Goal: Communication & Community: Answer question/provide support

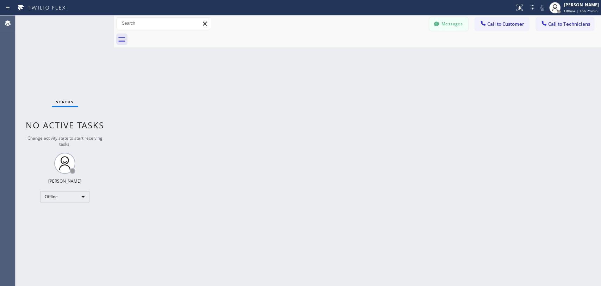
click at [460, 25] on button "Messages" at bounding box center [448, 23] width 39 height 13
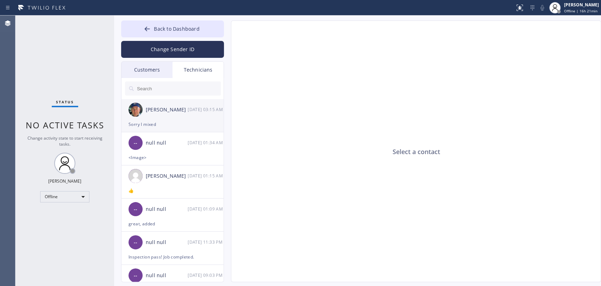
click at [155, 112] on div "[PERSON_NAME]" at bounding box center [167, 110] width 42 height 8
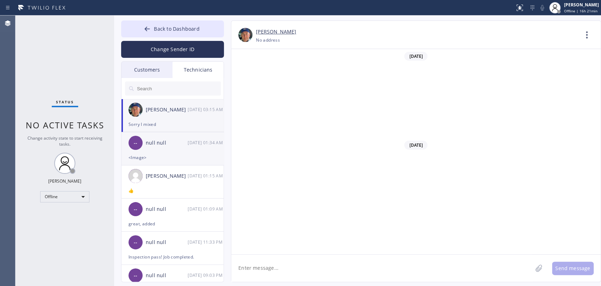
scroll to position [78811, 0]
click at [164, 154] on div "<Image>" at bounding box center [173, 157] width 88 height 8
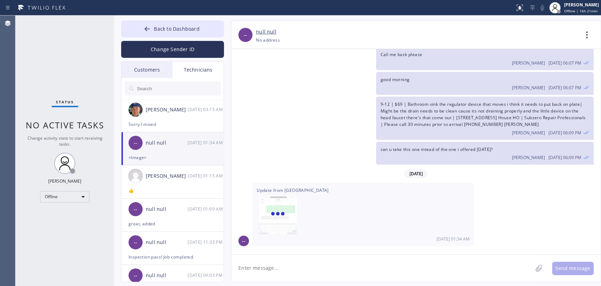
scroll to position [9544, 0]
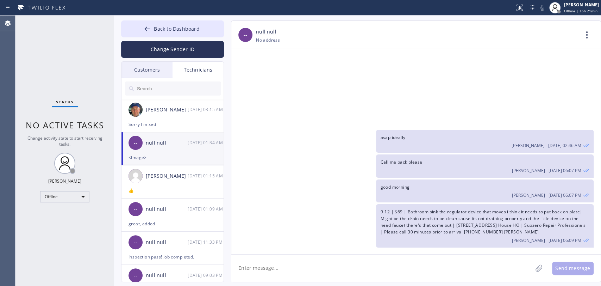
click at [269, 257] on textarea at bounding box center [381, 267] width 301 height 27
type textarea "great!"
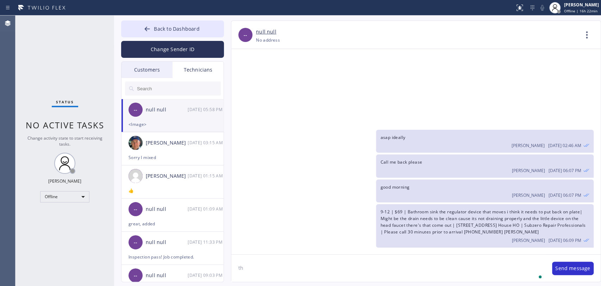
scroll to position [9569, 0]
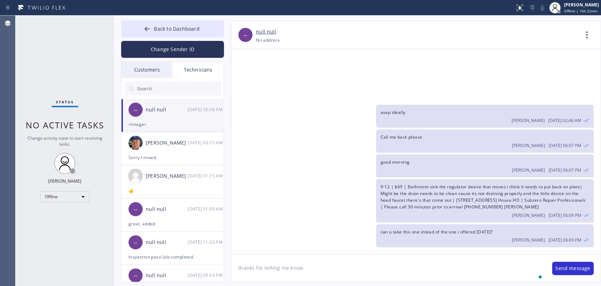
type textarea "thanks for letting me know"
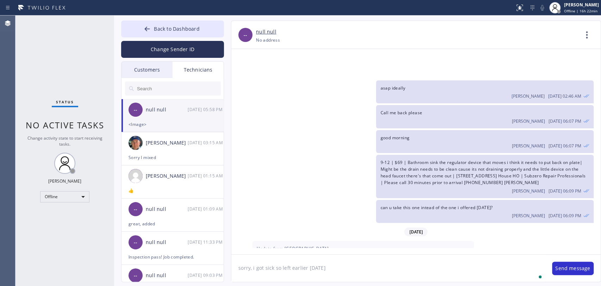
type textarea "sorry, i got sick so left earlier [DATE]"
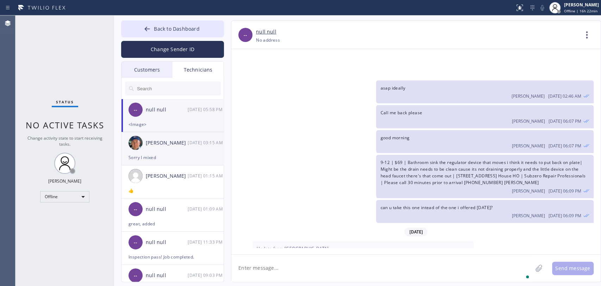
scroll to position [9618, 0]
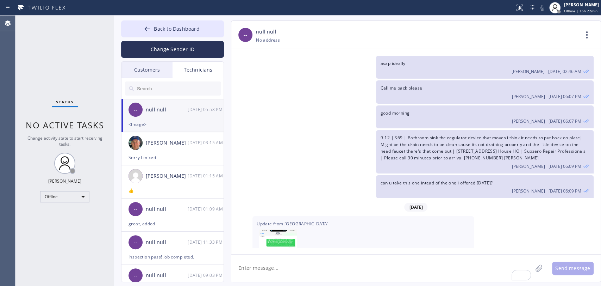
click at [151, 73] on div "Customers" at bounding box center [146, 70] width 51 height 16
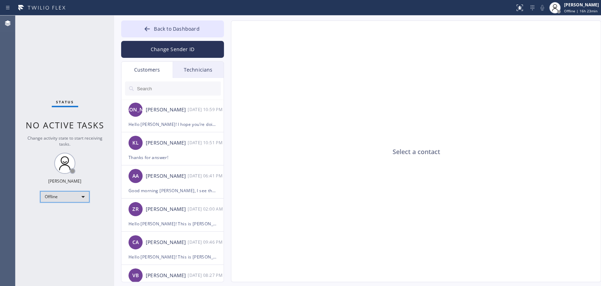
click at [57, 194] on div "Offline" at bounding box center [64, 196] width 49 height 11
click at [54, 212] on li "Available" at bounding box center [64, 214] width 48 height 8
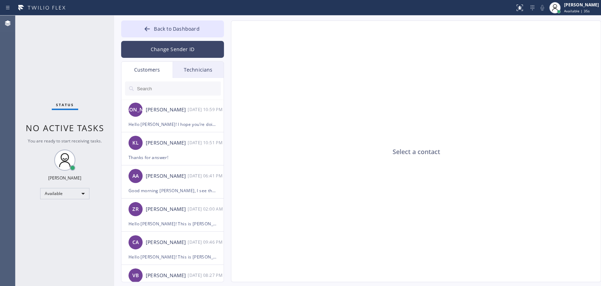
click at [204, 56] on button "Change Sender ID" at bounding box center [172, 49] width 103 height 17
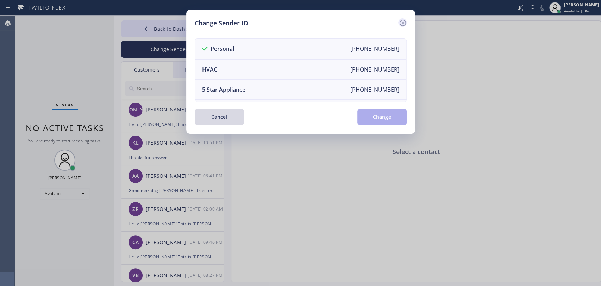
click at [394, 24] on div "Change Sender ID" at bounding box center [301, 23] width 212 height 10
click at [402, 23] on icon at bounding box center [403, 23] width 8 height 8
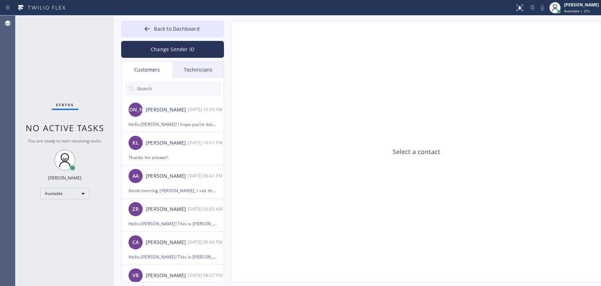
click at [203, 69] on div "Technicians" at bounding box center [198, 70] width 51 height 16
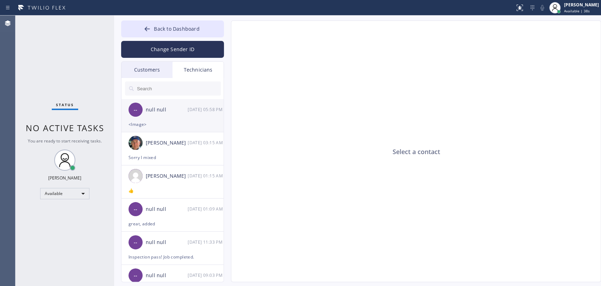
click at [178, 119] on div "-- null null 10/02 05:58 PM" at bounding box center [172, 109] width 103 height 21
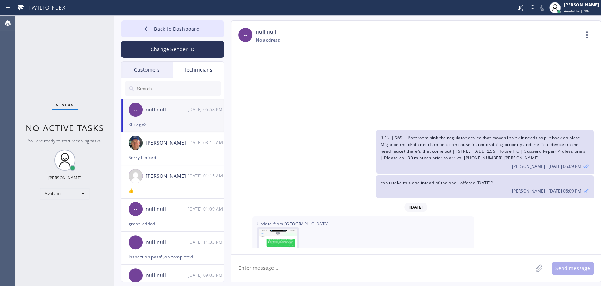
click at [279, 229] on img at bounding box center [278, 250] width 38 height 42
click at [257, 257] on textarea at bounding box center [381, 267] width 301 height 27
type textarea "he means the quote for additional work, not a quote from a competitor for plumb…"
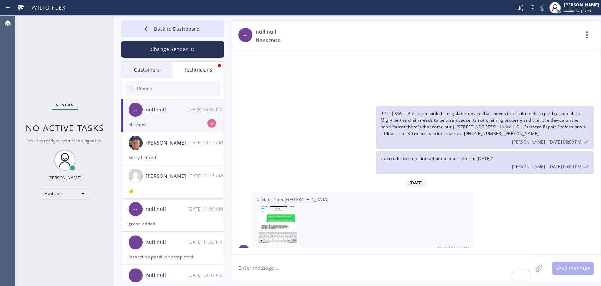
scroll to position [9687, 0]
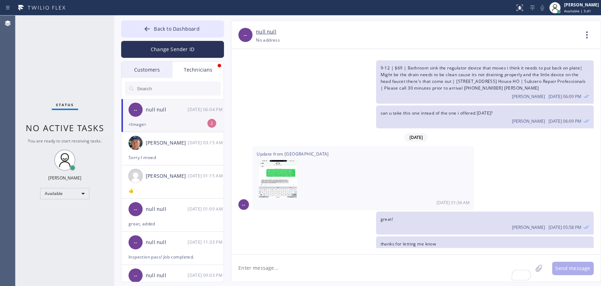
click at [184, 116] on div "-- null null 10/02 06:04 PM" at bounding box center [172, 109] width 103 height 21
click at [296, 257] on textarea "To enrich screen reader interactions, please activate Accessibility in Grammarl…" at bounding box center [381, 267] width 301 height 27
click at [182, 91] on input "text" at bounding box center [178, 88] width 85 height 14
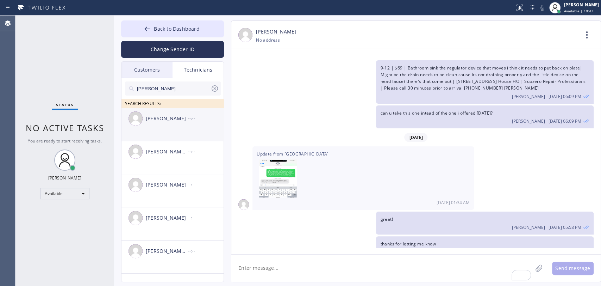
type input "Chris"
click at [172, 124] on div "Christopher Gonzales --:--" at bounding box center [172, 118] width 103 height 21
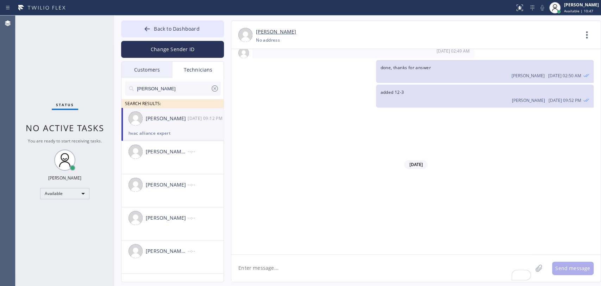
click at [262, 257] on textarea "To enrich screen reader interactions, please activate Accessibility in Grammarl…" at bounding box center [381, 267] width 301 height 27
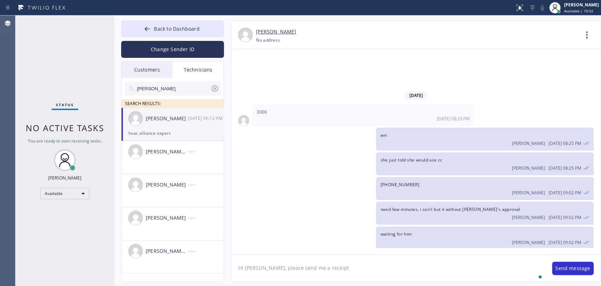
type textarea "Hi Christopher, please send me a receipt"
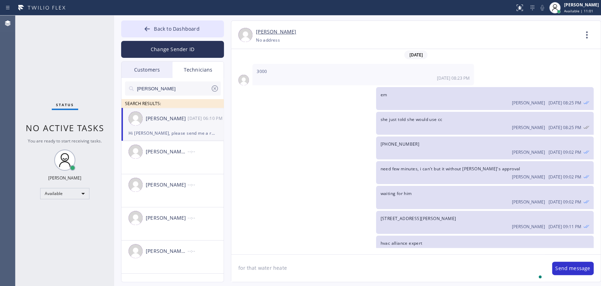
type textarea "for that water heater"
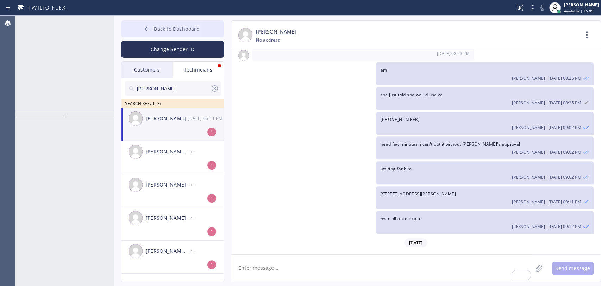
scroll to position [11019, 0]
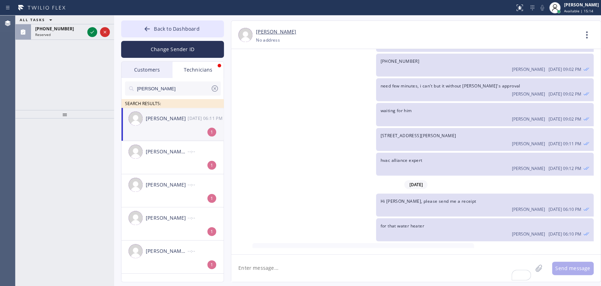
click at [163, 131] on li "Christopher Gonzales 10/02 06:11 PM 1" at bounding box center [172, 124] width 103 height 33
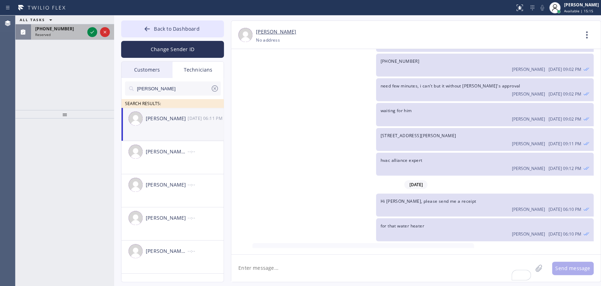
click at [49, 29] on span "(678) 423-8839" at bounding box center [54, 29] width 39 height 6
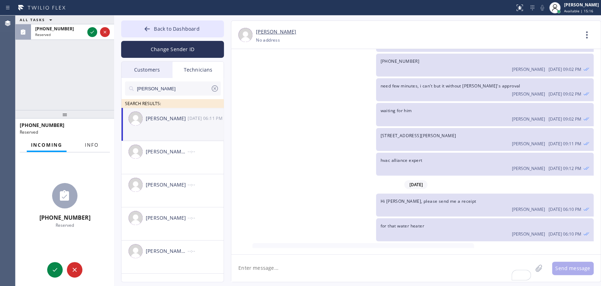
click at [90, 143] on span "Info" at bounding box center [92, 145] width 14 height 6
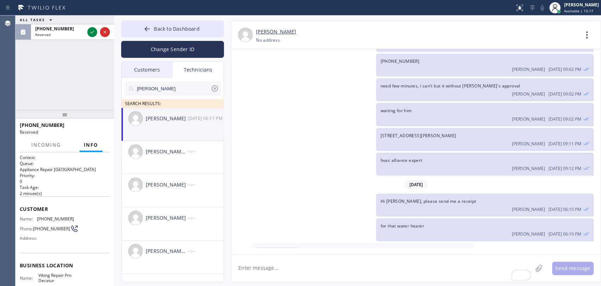
click at [282, 249] on img at bounding box center [278, 270] width 38 height 42
click at [279, 257] on textarea "To enrich screen reader interactions, please activate Accessibility in Grammarl…" at bounding box center [381, 267] width 301 height 27
type textarea "thanks"
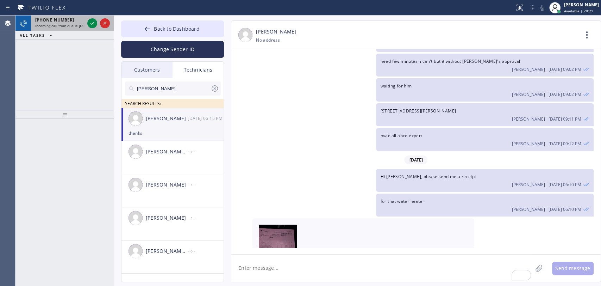
click at [72, 27] on span "Incoming call from queue [DSRs]" at bounding box center [62, 25] width 54 height 5
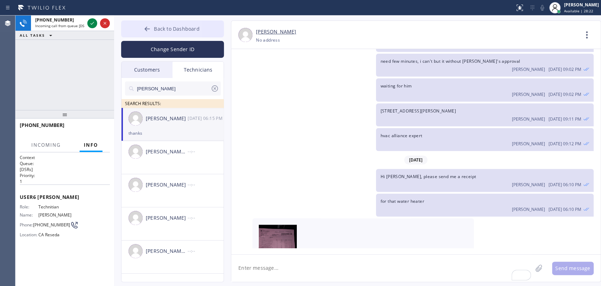
click at [151, 33] on div at bounding box center [147, 29] width 8 height 8
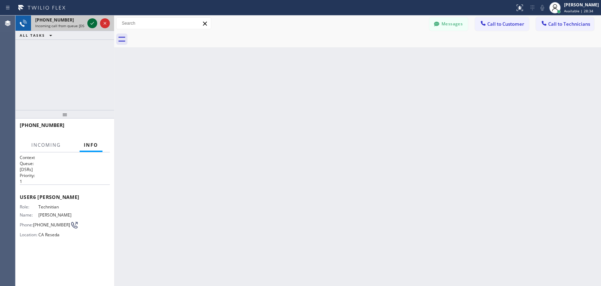
click at [96, 23] on icon at bounding box center [92, 23] width 8 height 8
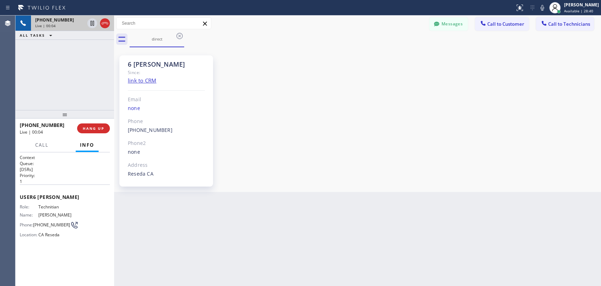
scroll to position [61222, 0]
click at [154, 57] on div "6 LA Hovik Since: link to CRM Email none Phone (818) 966-9606 Outbound call Tec…" at bounding box center [166, 120] width 94 height 131
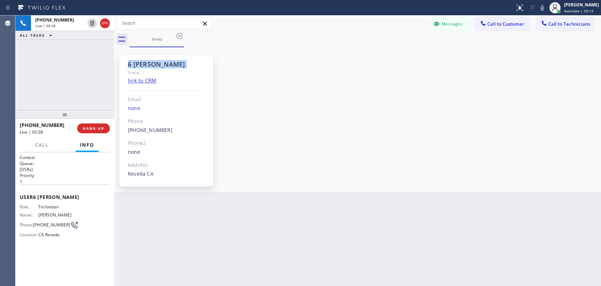
click at [154, 57] on div "6 LA Hovik Since: link to CRM Email none Phone (818) 966-9606 Outbound call Tec…" at bounding box center [166, 120] width 94 height 131
click at [152, 58] on div "6 LA Hovik Since: link to CRM Email none Phone (818) 966-9606 Outbound call Tec…" at bounding box center [166, 120] width 94 height 131
click at [87, 126] on span "HANG UP" at bounding box center [93, 128] width 21 height 5
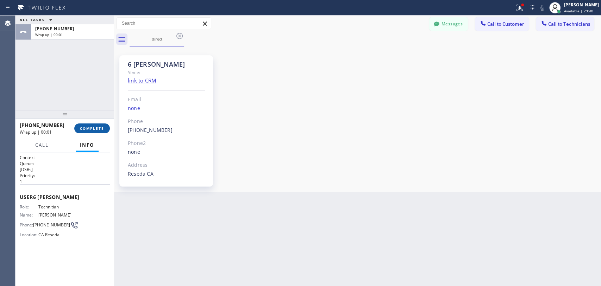
click at [84, 127] on span "COMPLETE" at bounding box center [92, 128] width 24 height 5
click at [83, 115] on div at bounding box center [64, 114] width 99 height 8
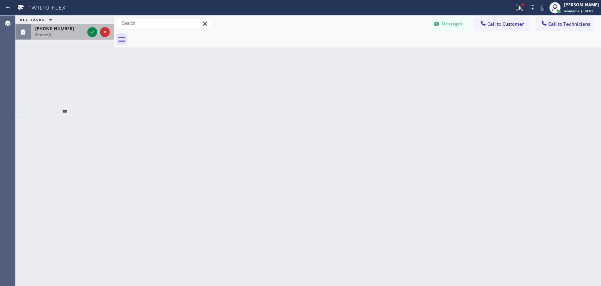
click at [62, 39] on div "(267) 552-4815 Reserved" at bounding box center [58, 31] width 55 height 15
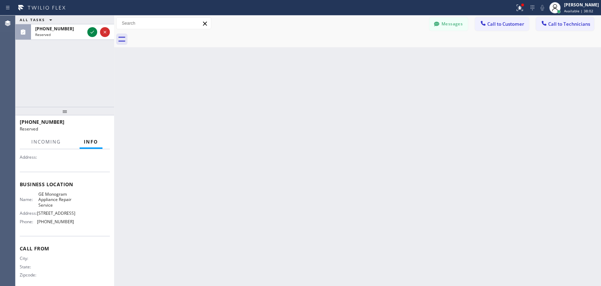
scroll to position [78, 0]
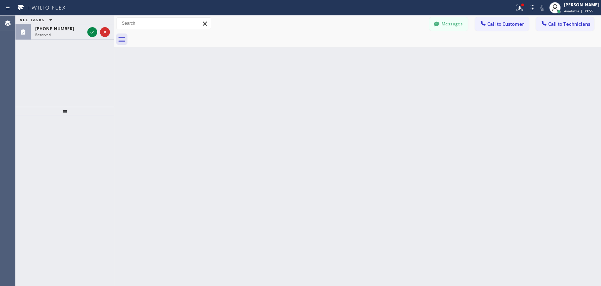
click at [70, 45] on div "ALL TASKS ALL TASKS ACTIVE TASKS TASKS IN WRAP UP (833) 969-1356 Reserved" at bounding box center [64, 60] width 99 height 91
click at [68, 42] on div "ALL TASKS ALL TASKS ACTIVE TASKS TASKS IN WRAP UP (833) 969-1356 Reserved" at bounding box center [64, 60] width 99 height 91
click at [68, 39] on div "ALL TASKS ALL TASKS ACTIVE TASKS TASKS IN WRAP UP (833) 969-1356 Reserved" at bounding box center [64, 60] width 99 height 91
drag, startPoint x: 62, startPoint y: 43, endPoint x: 63, endPoint y: 36, distance: 7.4
click at [62, 43] on div "ALL TASKS ALL TASKS ACTIVE TASKS TASKS IN WRAP UP (833) 969-1356 Reserved" at bounding box center [64, 60] width 99 height 91
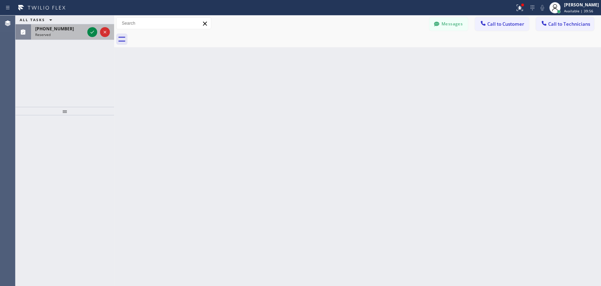
click at [63, 36] on div "Reserved" at bounding box center [59, 34] width 49 height 5
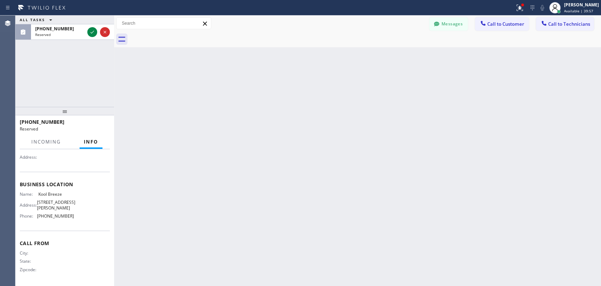
scroll to position [73, 0]
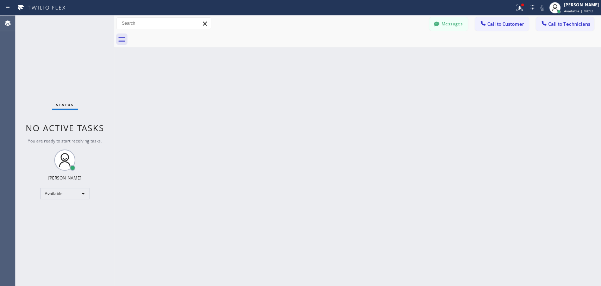
click at [411, 255] on div "Back to Dashboard Change Sender ID Customers Technicians JO Jean Olson 09/29 10…" at bounding box center [357, 150] width 487 height 270
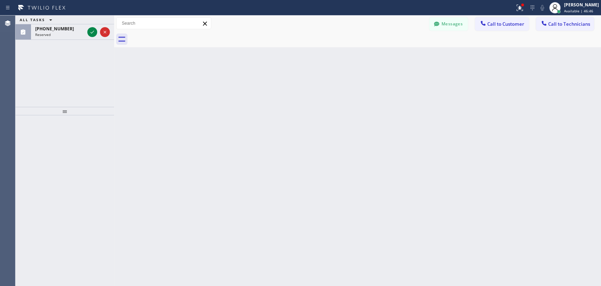
drag, startPoint x: 55, startPoint y: 31, endPoint x: 50, endPoint y: 114, distance: 83.6
click at [55, 31] on span "(305) 832-3726" at bounding box center [54, 29] width 39 height 6
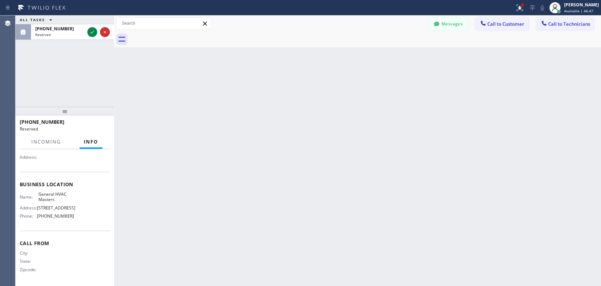
scroll to position [78, 0]
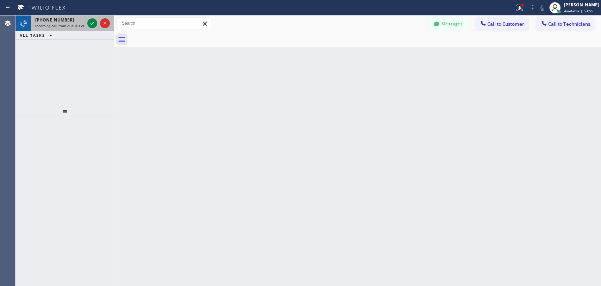
drag, startPoint x: 63, startPoint y: 21, endPoint x: 65, endPoint y: 26, distance: 5.5
click at [63, 21] on span "+12126663130" at bounding box center [54, 20] width 39 height 6
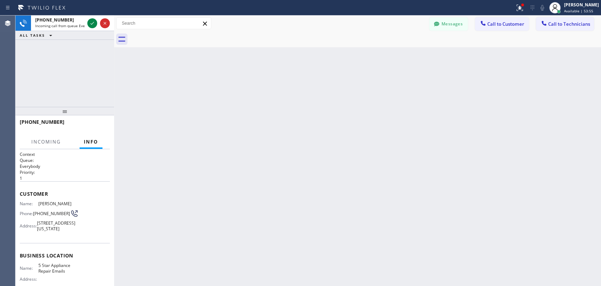
click at [291, 128] on div "Back to Dashboard Change Sender ID Customers Technicians JO Jean Olson 09/29 10…" at bounding box center [357, 150] width 487 height 270
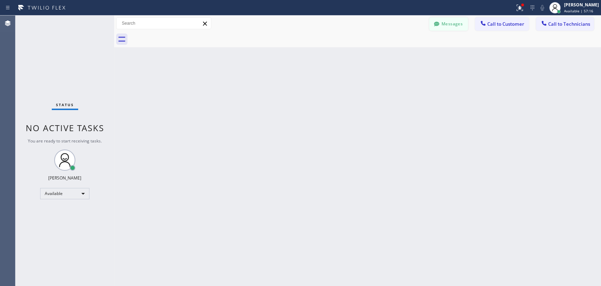
click at [443, 18] on button "Messages" at bounding box center [448, 23] width 39 height 13
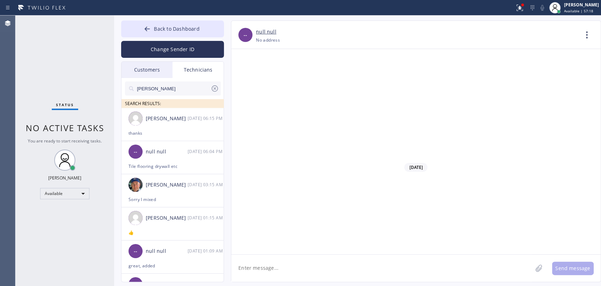
click at [143, 71] on div "Customers" at bounding box center [146, 70] width 51 height 16
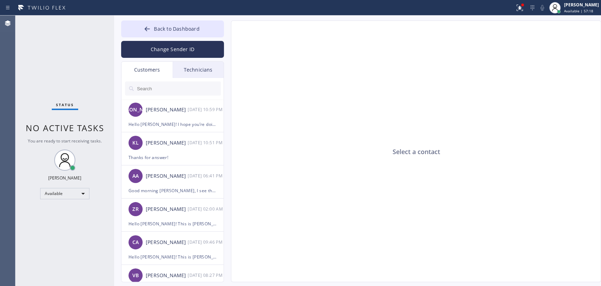
click at [185, 73] on div "Technicians" at bounding box center [198, 70] width 51 height 16
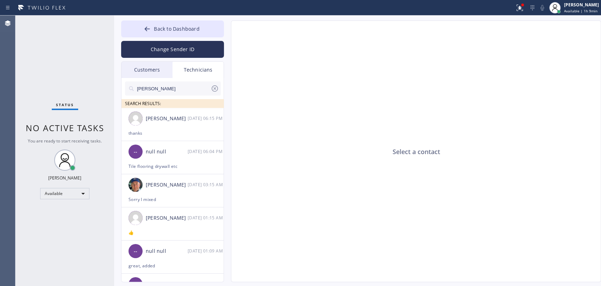
click at [92, 101] on div "Status No active tasks You are ready to start receiving tasks. [PERSON_NAME] Av…" at bounding box center [64, 150] width 99 height 270
click at [73, 137] on div "Status No active tasks You are ready to start receiving tasks. [PERSON_NAME] Av…" at bounding box center [64, 150] width 99 height 270
click at [73, 130] on span "No active tasks" at bounding box center [65, 128] width 79 height 12
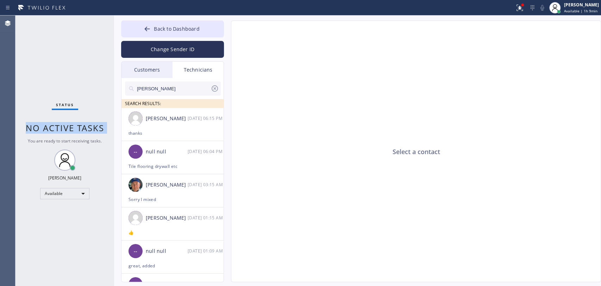
click at [67, 136] on div "Status No active tasks You are ready to start receiving tasks. [PERSON_NAME] Av…" at bounding box center [64, 150] width 99 height 270
click at [66, 139] on span "You are ready to start receiving tasks." at bounding box center [65, 141] width 74 height 6
click at [65, 135] on div "Status No active tasks You are ready to start receiving tasks. [PERSON_NAME] Av…" at bounding box center [64, 150] width 99 height 270
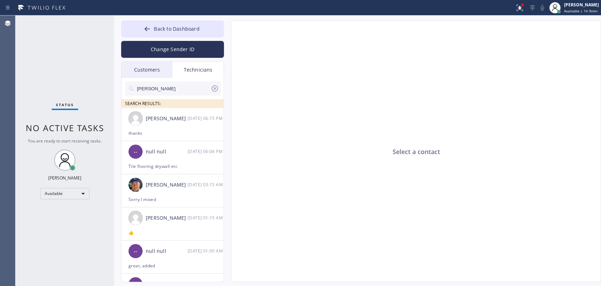
click at [65, 128] on span "No active tasks" at bounding box center [65, 128] width 79 height 12
click at [61, 129] on span "No active tasks" at bounding box center [65, 128] width 79 height 12
click at [56, 140] on span "You are ready to start receiving tasks." at bounding box center [65, 141] width 74 height 6
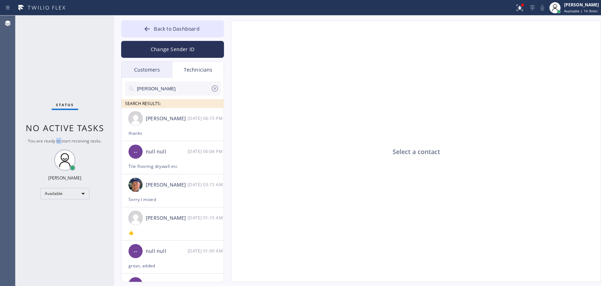
click at [56, 140] on span "You are ready to start receiving tasks." at bounding box center [65, 141] width 74 height 6
click at [56, 127] on span "No active tasks" at bounding box center [65, 128] width 79 height 12
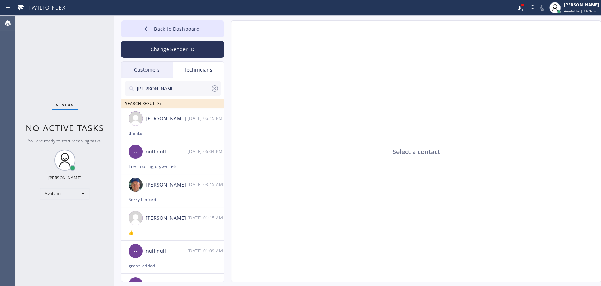
click at [55, 139] on span "You are ready to start receiving tasks." at bounding box center [65, 141] width 74 height 6
click at [55, 128] on span "No active tasks" at bounding box center [65, 128] width 79 height 12
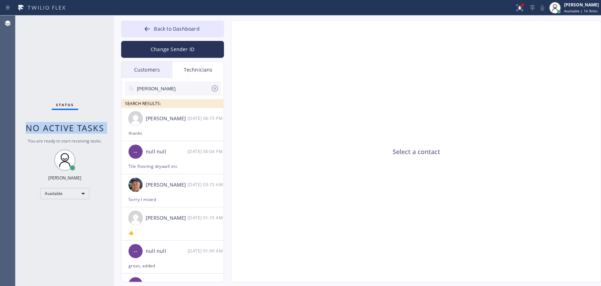
click at [55, 128] on span "No active tasks" at bounding box center [65, 128] width 79 height 12
click at [50, 142] on span "You are ready to start receiving tasks." at bounding box center [65, 141] width 74 height 6
click at [56, 130] on span "No active tasks" at bounding box center [65, 128] width 79 height 12
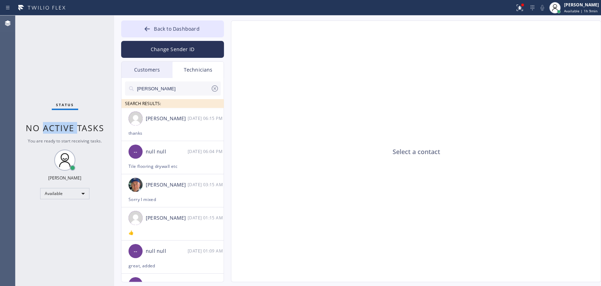
click at [56, 130] on span "No active tasks" at bounding box center [65, 128] width 79 height 12
click at [61, 140] on span "You are ready to start receiving tasks." at bounding box center [65, 141] width 74 height 6
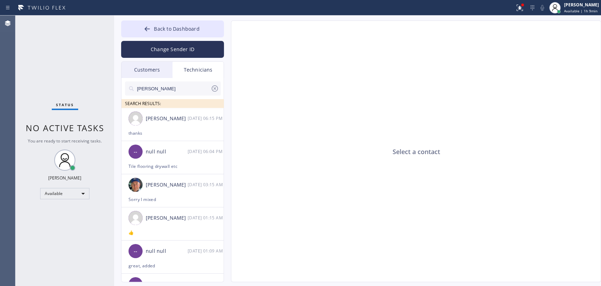
click at [63, 130] on span "No active tasks" at bounding box center [65, 128] width 79 height 12
click at [64, 142] on span "You are ready to start receiving tasks." at bounding box center [65, 141] width 74 height 6
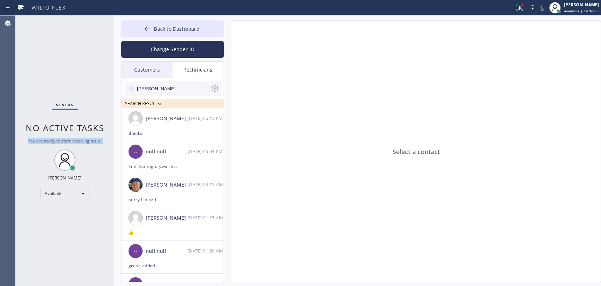
click at [64, 142] on span "You are ready to start receiving tasks." at bounding box center [65, 141] width 74 height 6
click at [81, 128] on span "No active tasks" at bounding box center [65, 128] width 79 height 12
click at [64, 131] on span "No active tasks" at bounding box center [65, 128] width 79 height 12
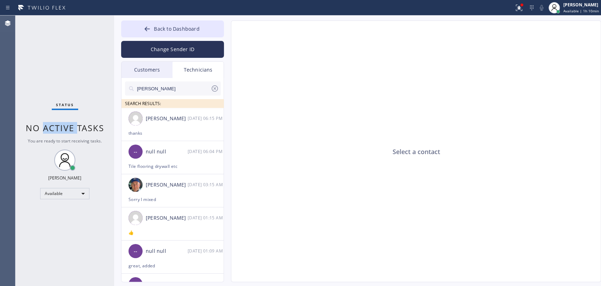
click at [64, 131] on span "No active tasks" at bounding box center [65, 128] width 79 height 12
click at [61, 131] on span "No active tasks" at bounding box center [65, 128] width 79 height 12
click at [31, 129] on span "No active tasks" at bounding box center [65, 128] width 79 height 12
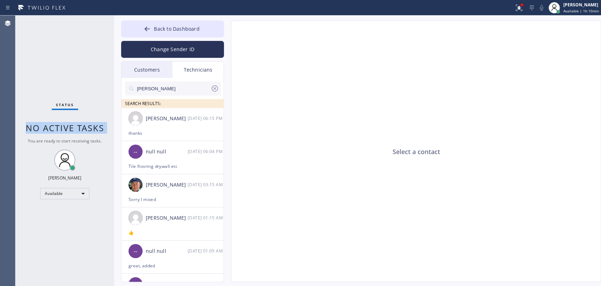
click at [44, 130] on span "No active tasks" at bounding box center [65, 128] width 79 height 12
click at [49, 136] on div "Status No active tasks You are ready to start receiving tasks. [PERSON_NAME] Av…" at bounding box center [64, 150] width 99 height 270
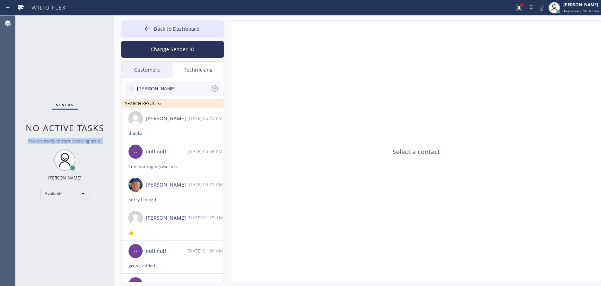
click at [49, 136] on div "Status No active tasks You are ready to start receiving tasks. [PERSON_NAME] Av…" at bounding box center [64, 150] width 99 height 270
click at [54, 128] on span "No active tasks" at bounding box center [65, 128] width 79 height 12
click at [59, 137] on div "Status No active tasks You are ready to start receiving tasks. [PERSON_NAME] Av…" at bounding box center [64, 150] width 99 height 270
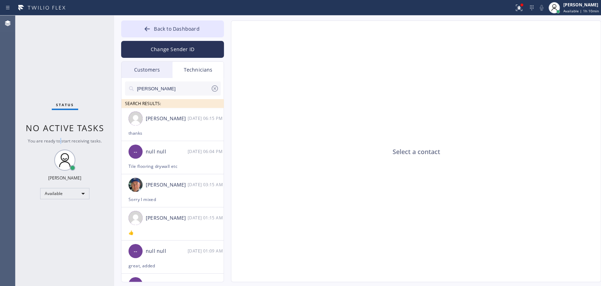
click at [59, 137] on div "Status No active tasks You are ready to start receiving tasks. [PERSON_NAME] Av…" at bounding box center [64, 150] width 99 height 270
click at [61, 126] on span "No active tasks" at bounding box center [65, 128] width 79 height 12
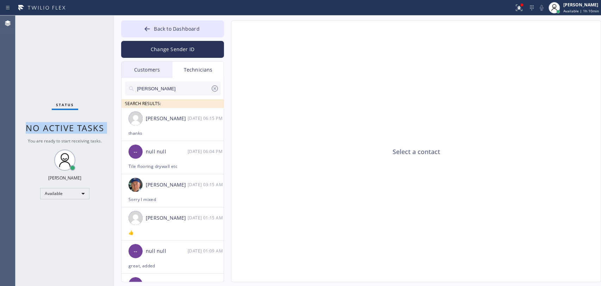
click at [65, 130] on span "No active tasks" at bounding box center [65, 128] width 79 height 12
click at [153, 93] on input "Chris" at bounding box center [173, 88] width 74 height 14
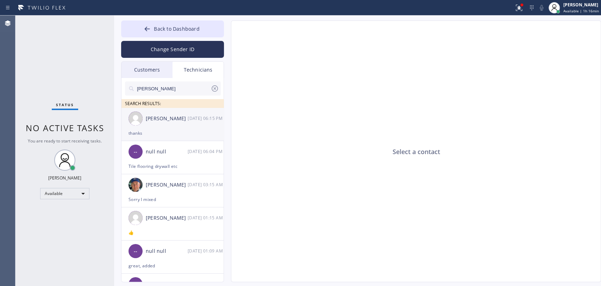
click at [162, 116] on div "[PERSON_NAME]" at bounding box center [167, 118] width 42 height 8
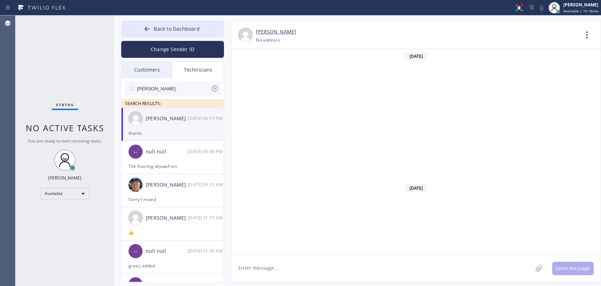
scroll to position [11044, 0]
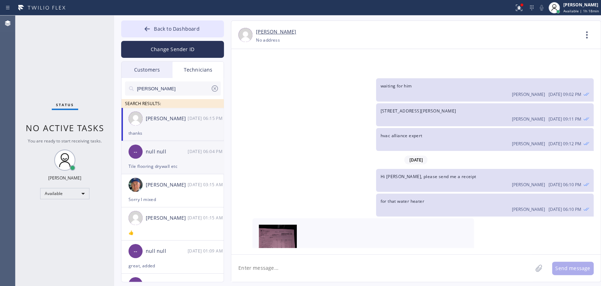
click at [157, 163] on div "Tile flooring drywall etc" at bounding box center [173, 166] width 88 height 8
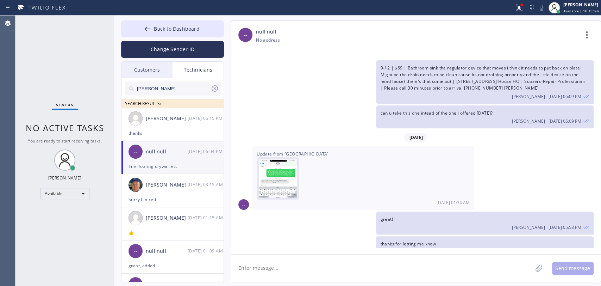
scroll to position [9609, 0]
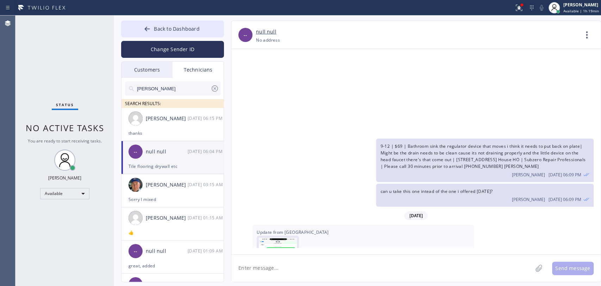
click at [265, 237] on img at bounding box center [278, 258] width 38 height 42
click at [158, 71] on div "Customers" at bounding box center [146, 70] width 51 height 16
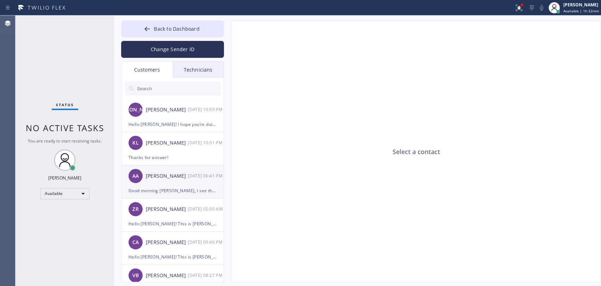
click at [162, 184] on div "AA Abraham Alvarado 09/29 06:41 PM" at bounding box center [172, 175] width 103 height 21
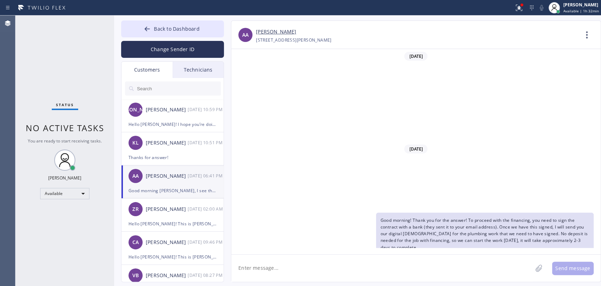
scroll to position [186, 0]
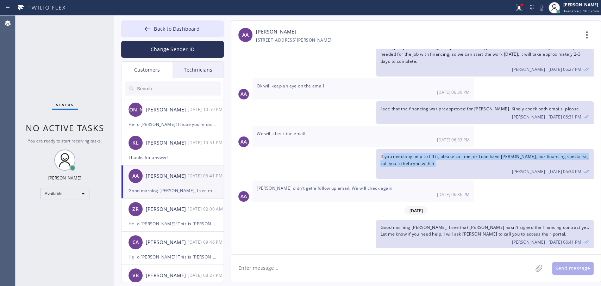
drag, startPoint x: 433, startPoint y: 173, endPoint x: 383, endPoint y: 155, distance: 53.3
click at [383, 155] on div "If you need any help to fill it, please call me, or I can have Louis, our finan…" at bounding box center [484, 164] width 217 height 30
click at [383, 155] on span "If you need any help to fill it, please call me, or I can have Louis, our finan…" at bounding box center [483, 159] width 207 height 13
click at [414, 160] on span "If you need any help to fill it, please call me, or I can have Louis, our finan…" at bounding box center [483, 159] width 207 height 13
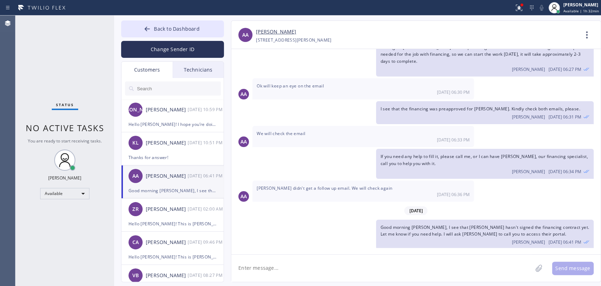
click at [405, 106] on span "I see that the financing was preapproved for Ana Chavarria. Kindly check both e…" at bounding box center [480, 109] width 200 height 6
click at [261, 35] on link "Abraham Alvarado" at bounding box center [276, 32] width 40 height 8
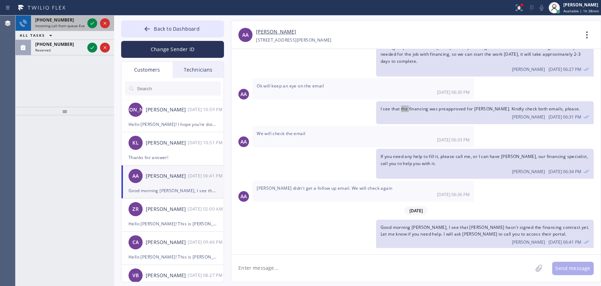
click at [62, 29] on div "+12137671164 Incoming call from queue Everybody" at bounding box center [58, 22] width 55 height 15
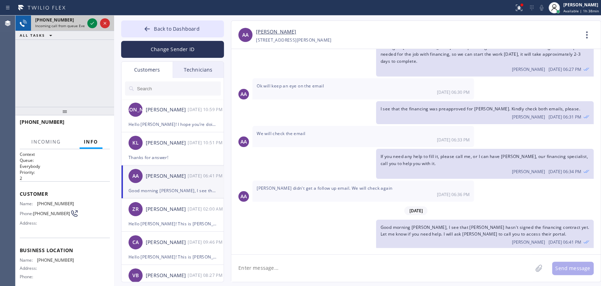
drag, startPoint x: 52, startPoint y: 49, endPoint x: 64, endPoint y: 23, distance: 28.4
click at [52, 49] on div "+12137671164 Incoming call from queue Everybody ALL TASKS ALL TASKS ACTIVE TASK…" at bounding box center [64, 60] width 99 height 91
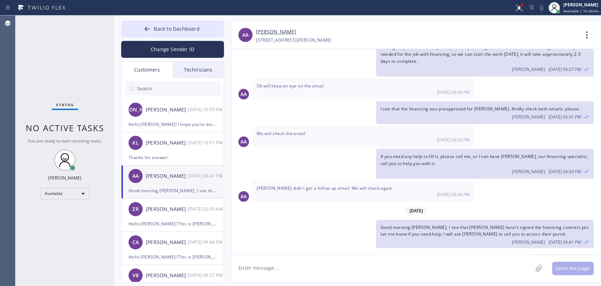
click at [203, 74] on div "Technicians" at bounding box center [198, 70] width 51 height 16
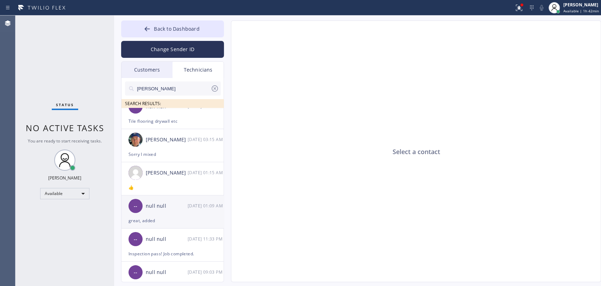
scroll to position [39, 0]
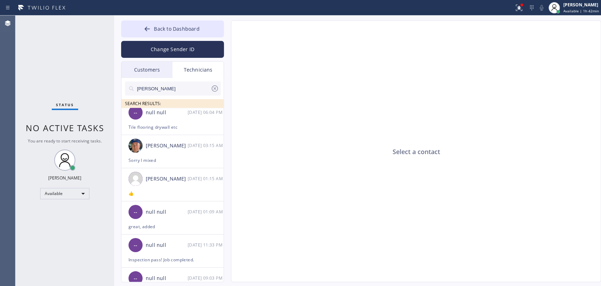
click at [152, 84] on input "Chris" at bounding box center [173, 88] width 74 height 14
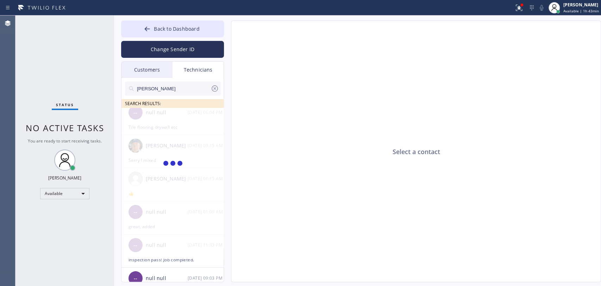
scroll to position [0, 0]
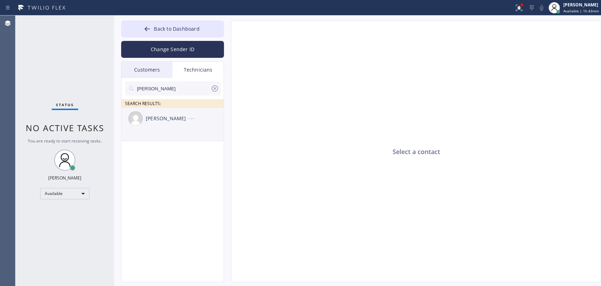
type input "[PERSON_NAME]"
click at [166, 125] on div "[PERSON_NAME] --:--" at bounding box center [172, 118] width 103 height 21
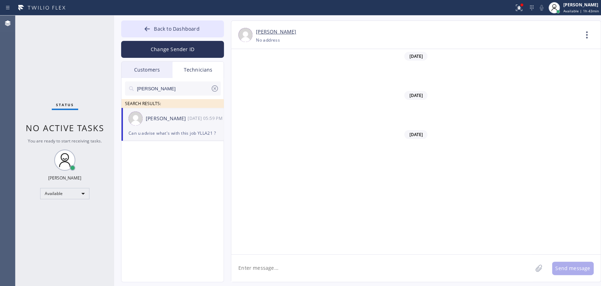
scroll to position [61222, 0]
drag, startPoint x: 518, startPoint y: 234, endPoint x: 513, endPoint y: 234, distance: 4.2
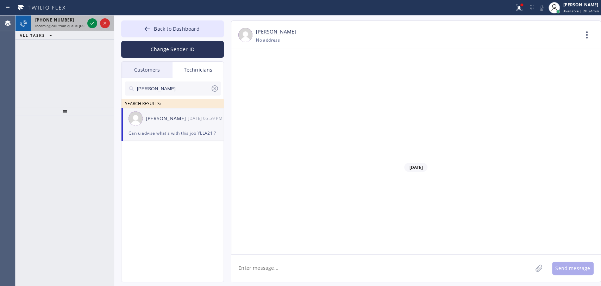
click at [47, 24] on span "Incoming call from queue [DSRs]" at bounding box center [62, 25] width 54 height 5
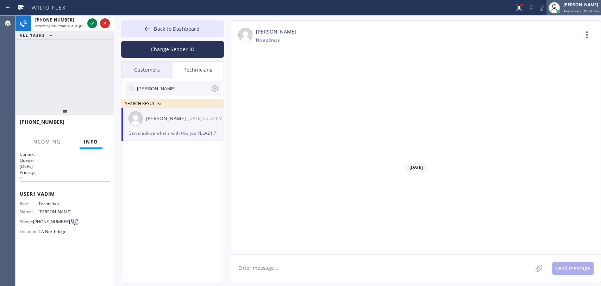
click at [594, 6] on div "[PERSON_NAME]" at bounding box center [581, 5] width 36 height 6
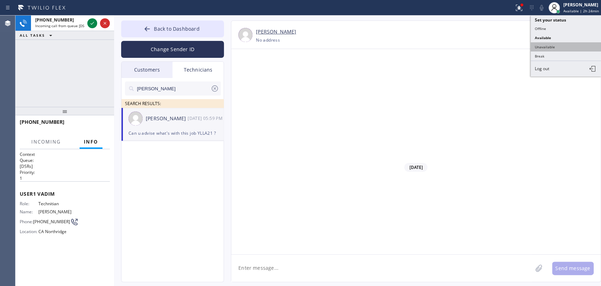
click at [561, 44] on button "Unavailable" at bounding box center [566, 46] width 70 height 9
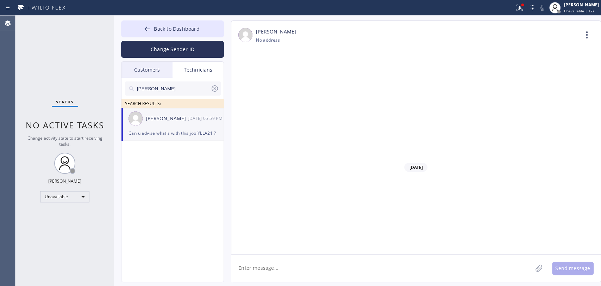
drag, startPoint x: 208, startPoint y: 23, endPoint x: 486, endPoint y: 40, distance: 278.0
click at [208, 23] on button "Back to Dashboard" at bounding box center [172, 28] width 103 height 17
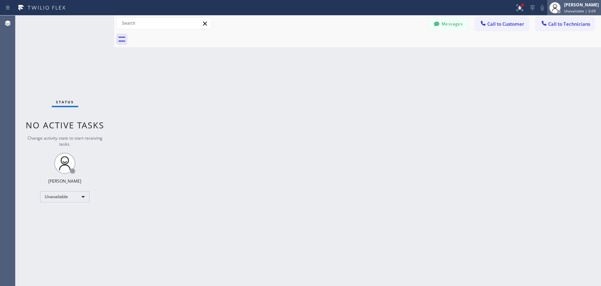
click at [566, 4] on div "[PERSON_NAME]" at bounding box center [581, 5] width 35 height 6
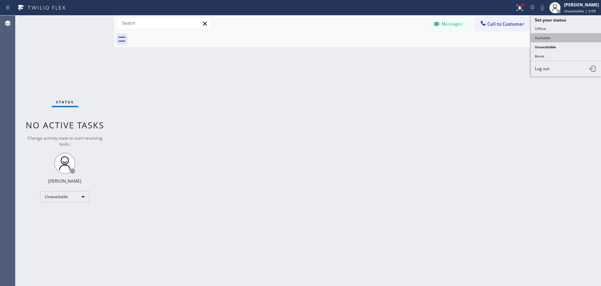
click at [542, 36] on button "Available" at bounding box center [566, 37] width 70 height 9
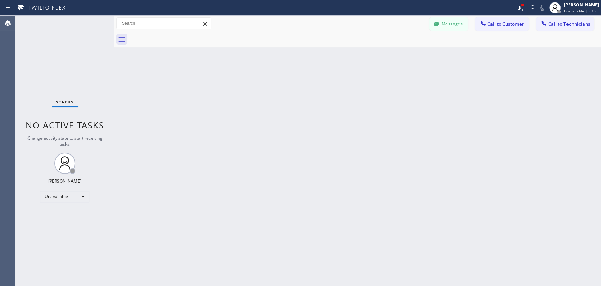
click at [549, 25] on span "Call to Technicians" at bounding box center [569, 24] width 42 height 6
click at [0, 0] on div "Technician" at bounding box center [0, 0] width 0 height 0
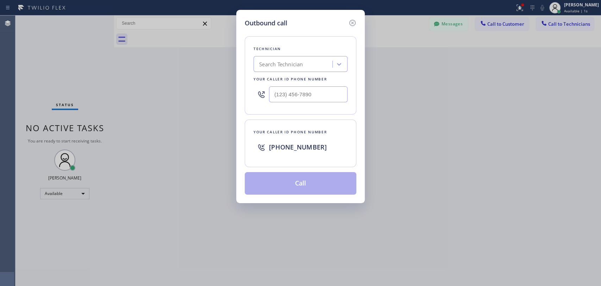
click at [286, 70] on div "Search Technician" at bounding box center [294, 64] width 77 height 12
type input "vad"
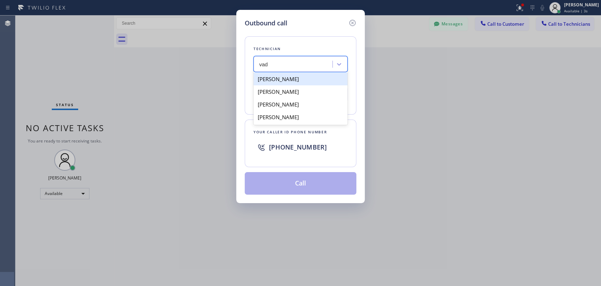
click at [284, 80] on div "[PERSON_NAME]" at bounding box center [301, 79] width 94 height 13
type input "[PHONE_NUMBER]"
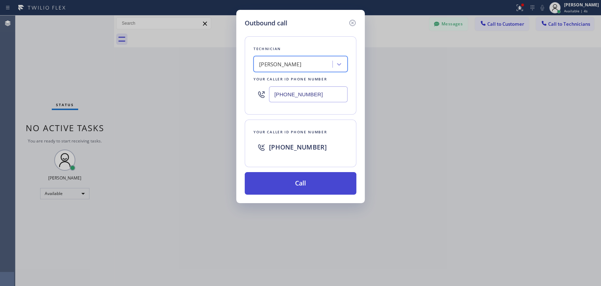
click at [276, 182] on button "Call" at bounding box center [301, 183] width 112 height 23
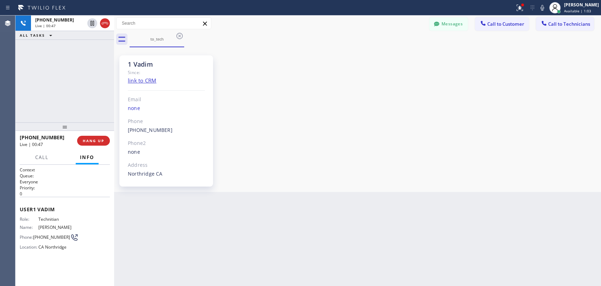
click at [59, 129] on div at bounding box center [64, 126] width 99 height 8
drag, startPoint x: 125, startPoint y: 68, endPoint x: 156, endPoint y: 65, distance: 30.4
click at [156, 65] on div "1 Vadim Since: link to CRM Email none Phone [PHONE_NUMBER] Outbound call Techni…" at bounding box center [166, 120] width 94 height 131
click at [156, 65] on div "1 Vadim" at bounding box center [166, 64] width 77 height 8
drag, startPoint x: 156, startPoint y: 65, endPoint x: 126, endPoint y: 65, distance: 29.9
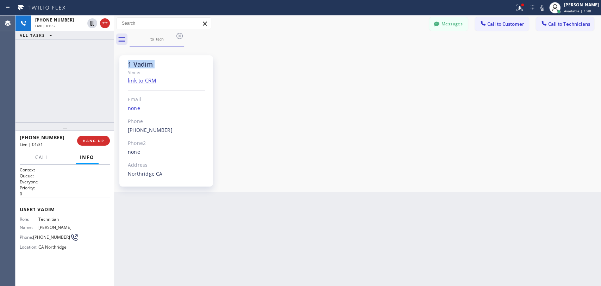
click at [126, 65] on div "1 Vadim Since: link to CRM Email none Phone [PHONE_NUMBER] Outbound call Techni…" at bounding box center [166, 120] width 94 height 131
click at [87, 142] on span "HANG UP" at bounding box center [93, 140] width 21 height 5
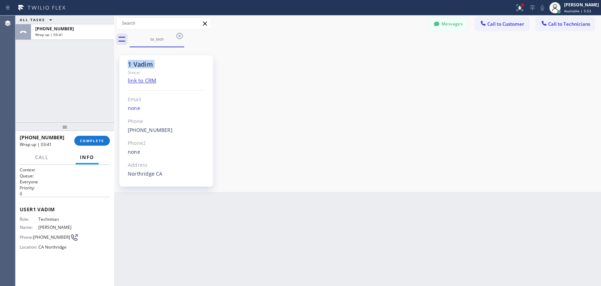
click at [542, 25] on icon at bounding box center [543, 23] width 7 height 7
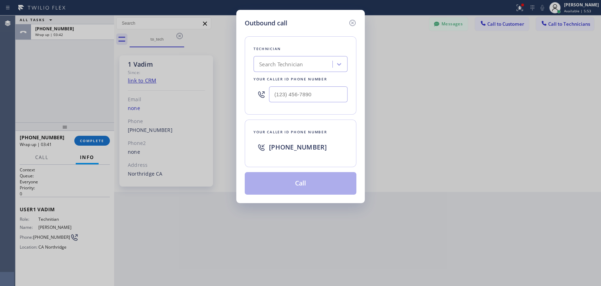
click at [342, 57] on div "Outbound call Technician Search Technician Your caller id phone number Your cal…" at bounding box center [300, 106] width 129 height 193
click at [330, 65] on div "Search Technician" at bounding box center [294, 64] width 77 height 12
type input "sham"
click at [295, 75] on div "Shamsuddin Esmati" at bounding box center [301, 79] width 94 height 13
type input "(916) 706-8130"
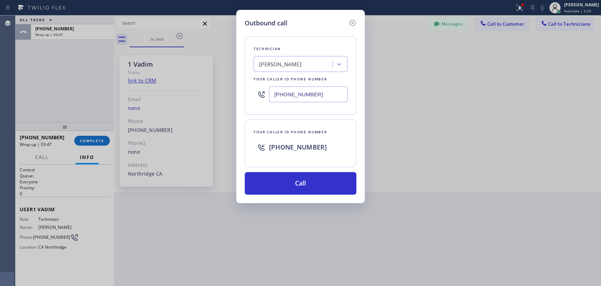
click at [130, 97] on div "Outbound call Technician Shamsuddin Esmati Your caller id phone number (916) 70…" at bounding box center [300, 143] width 601 height 286
click at [348, 24] on div at bounding box center [352, 22] width 8 height 8
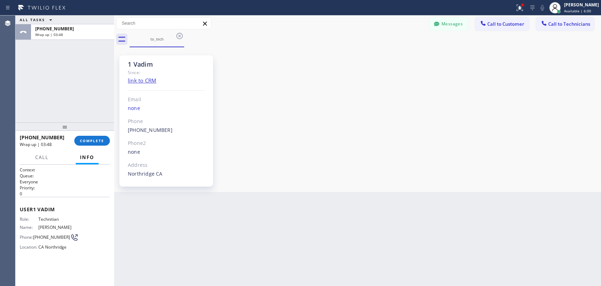
click at [350, 23] on div "Messages Call to Customer Call to Technicians Outbound call Location Search loc…" at bounding box center [357, 23] width 487 height 12
click at [89, 138] on span "COMPLETE" at bounding box center [92, 140] width 24 height 5
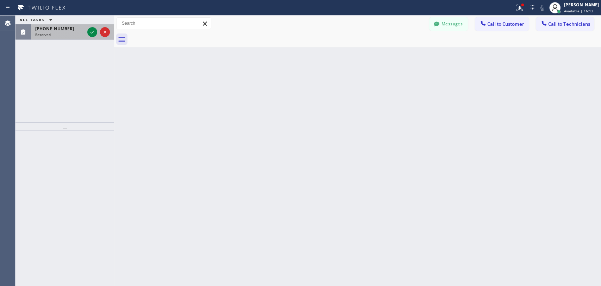
click at [39, 34] on span "Reserved" at bounding box center [42, 34] width 15 height 5
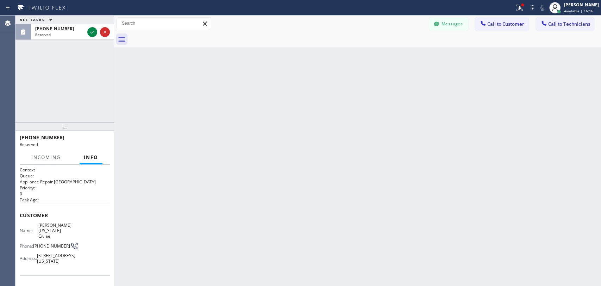
click at [107, 109] on div "ALL TASKS ALL TASKS ACTIVE TASKS TASKS IN WRAP UP (609) 291-0034 Reserved" at bounding box center [64, 68] width 99 height 107
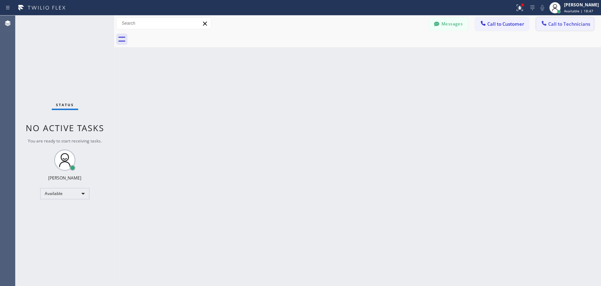
click at [580, 20] on button "Call to Technicians" at bounding box center [565, 23] width 58 height 13
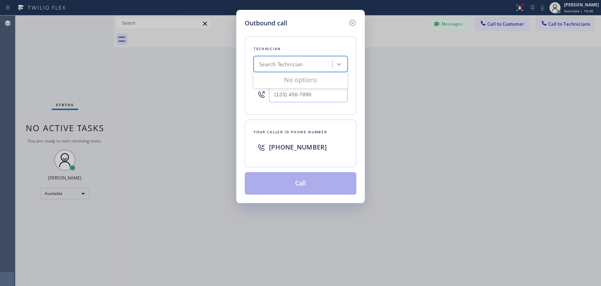
click at [294, 65] on div "Search Technician" at bounding box center [281, 64] width 44 height 8
type input "Michae"
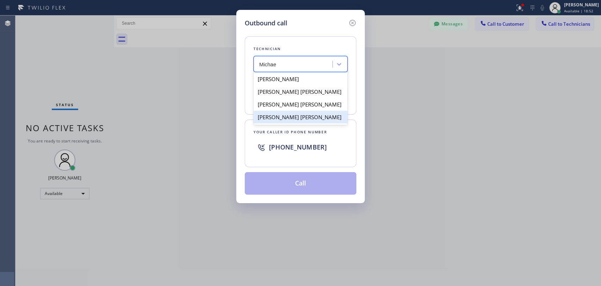
click at [288, 112] on div "[PERSON_NAME] [PERSON_NAME]" at bounding box center [301, 117] width 94 height 13
type input "[PHONE_NUMBER]"
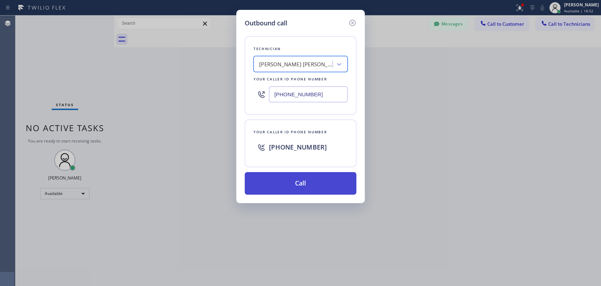
click at [268, 184] on button "Call" at bounding box center [301, 183] width 112 height 23
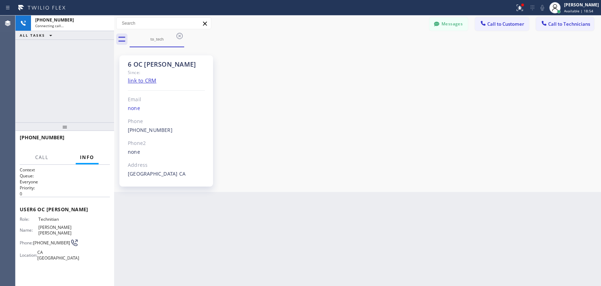
scroll to position [9687, 0]
click at [462, 29] on button "Messages" at bounding box center [448, 23] width 39 height 13
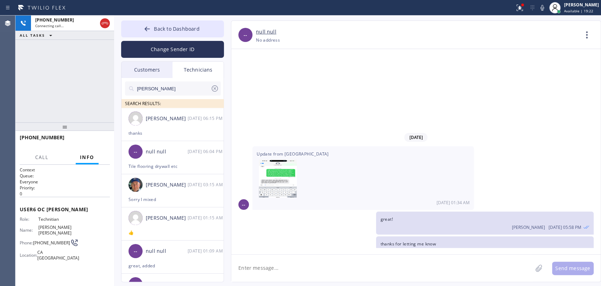
click at [158, 84] on input "[PERSON_NAME]" at bounding box center [173, 88] width 74 height 14
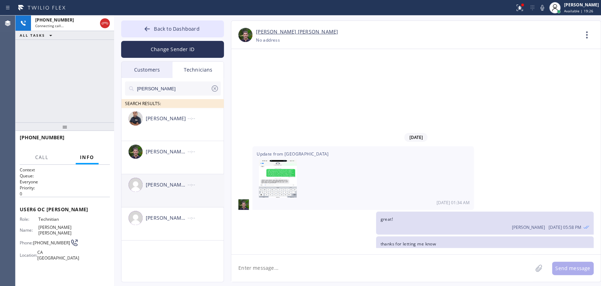
type input "[PERSON_NAME]"
click at [170, 201] on li "Michael Joshua Singh --:--" at bounding box center [172, 190] width 103 height 33
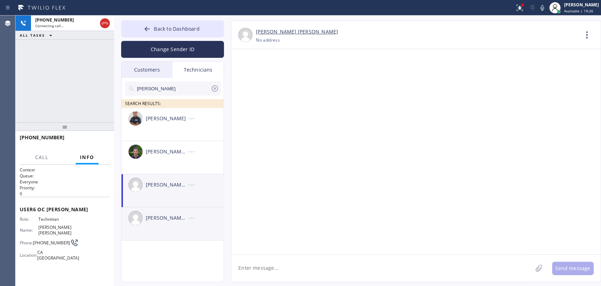
scroll to position [0, 0]
click at [195, 224] on div "[PERSON_NAME] [PERSON_NAME] --:--" at bounding box center [172, 217] width 103 height 21
click at [298, 267] on textarea at bounding box center [381, 267] width 301 height 27
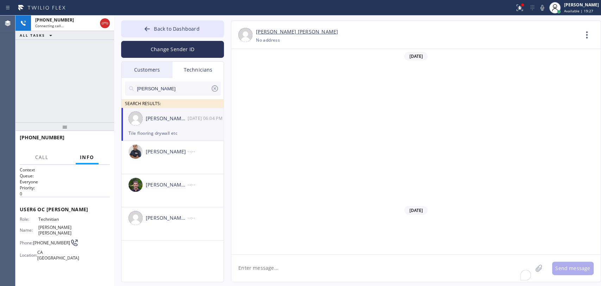
paste textarea "11-2/ NO SCF/ Remove toilet and have a camera inspection for 4 inch sewer line/…"
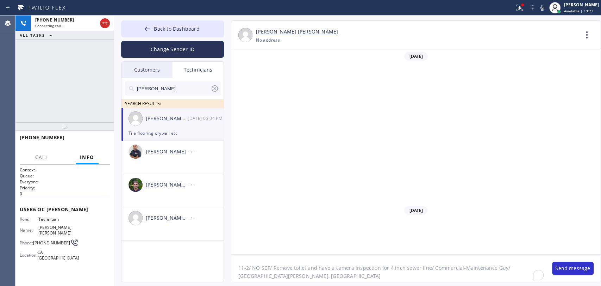
scroll to position [9687, 0]
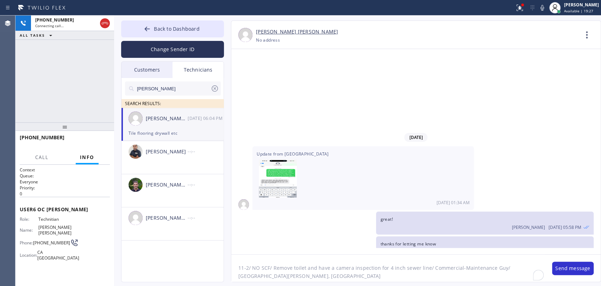
type textarea "11-2/ NO SCF/ Remove toilet and have a camera inspection for 4 inch sewer line/…"
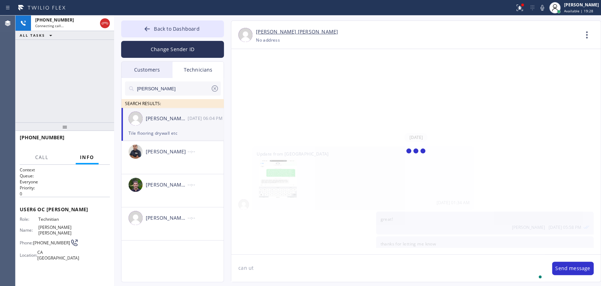
scroll to position [9719, 0]
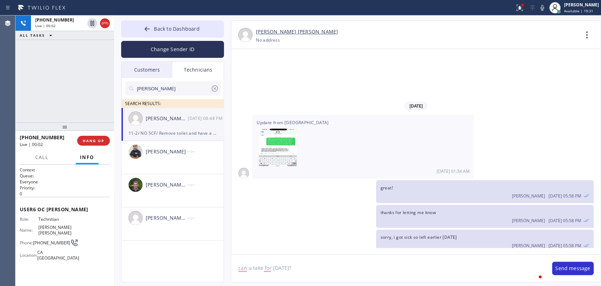
type textarea "can u take for [DATE]?"
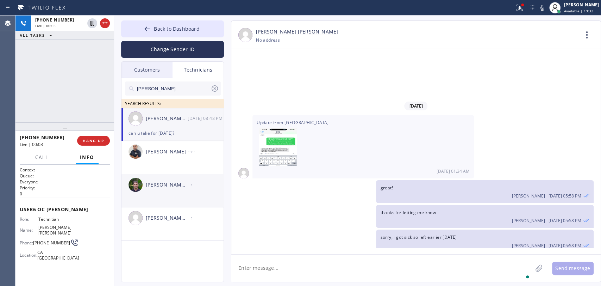
scroll to position [9743, 0]
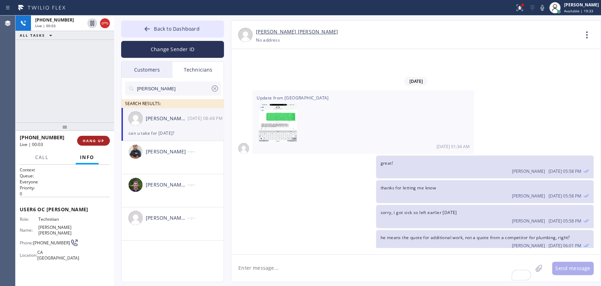
click at [101, 144] on button "HANG UP" at bounding box center [93, 141] width 33 height 10
click at [101, 143] on button "HANG UP" at bounding box center [93, 141] width 33 height 10
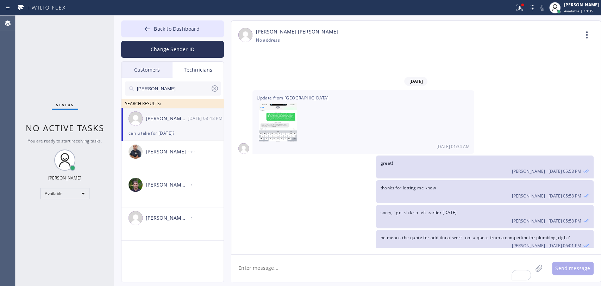
click at [260, 269] on textarea "To enrich screen reader interactions, please activate Accessibility in Grammarl…" at bounding box center [381, 267] width 301 height 27
type textarea "2 miles from your first job"
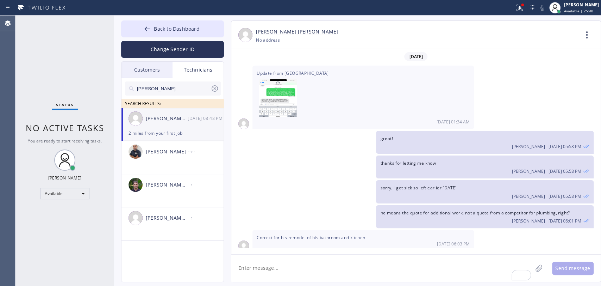
click at [256, 277] on textarea "To enrich screen reader interactions, please activate Accessibility in Grammarl…" at bounding box center [381, 267] width 301 height 27
type textarea "i added it since it's close, let me know if it's you can't take it, i'll move"
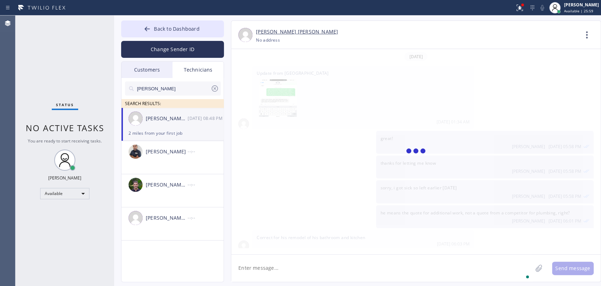
scroll to position [9792, 0]
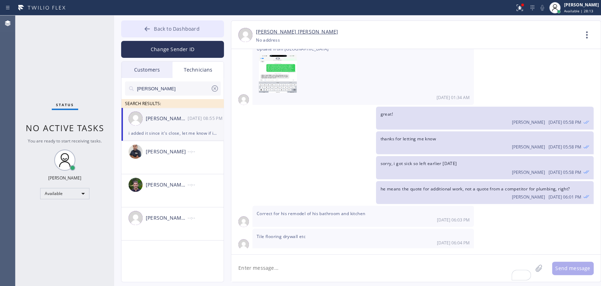
click at [169, 29] on span "Back to Dashboard" at bounding box center [176, 28] width 45 height 7
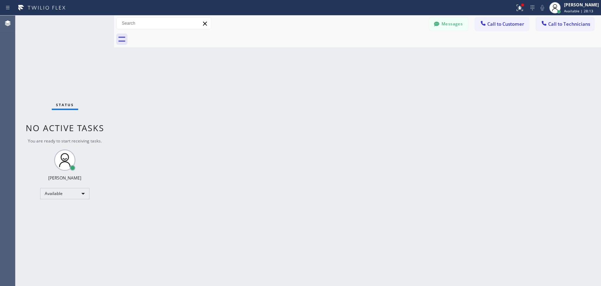
click at [555, 23] on span "Call to Technicians" at bounding box center [569, 24] width 42 height 6
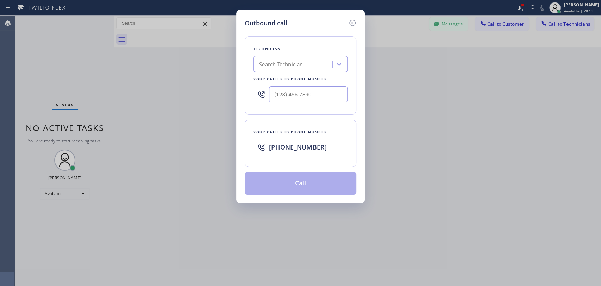
drag, startPoint x: 306, startPoint y: 60, endPoint x: 303, endPoint y: 63, distance: 4.7
click at [306, 60] on div "Search Technician" at bounding box center [301, 64] width 94 height 16
type input "[PERSON_NAME]"
click at [286, 80] on div "[PERSON_NAME]" at bounding box center [301, 79] width 94 height 13
type input "[PHONE_NUMBER]"
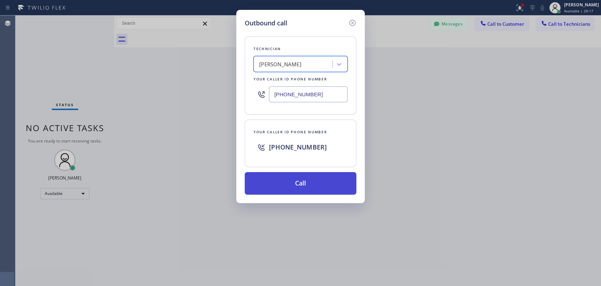
drag, startPoint x: 289, startPoint y: 190, endPoint x: 276, endPoint y: 188, distance: 13.6
click at [289, 190] on button "Call" at bounding box center [301, 183] width 112 height 23
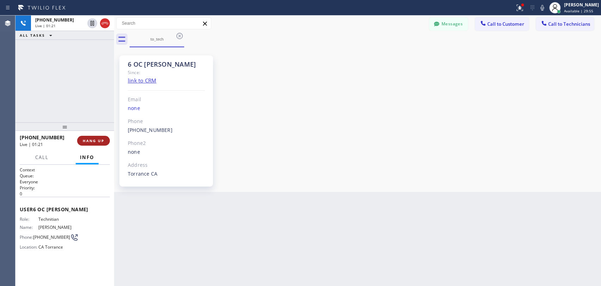
click at [99, 142] on span "HANG UP" at bounding box center [93, 140] width 21 height 5
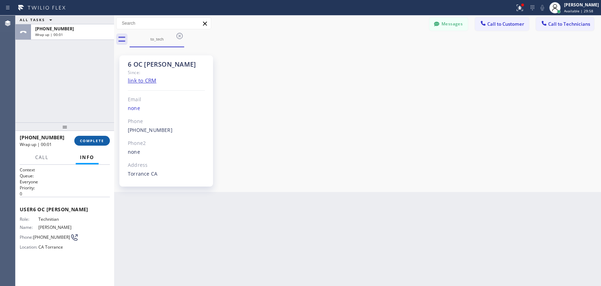
click at [94, 138] on span "COMPLETE" at bounding box center [92, 140] width 24 height 5
click at [501, 50] on div "6 OC [PERSON_NAME] Since: link to CRM Email none Phone [PHONE_NUMBER] Outbound …" at bounding box center [357, 119] width 483 height 141
click at [491, 19] on button "Call to Customer" at bounding box center [502, 23] width 54 height 13
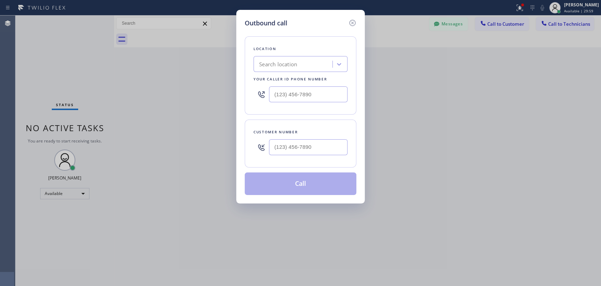
click at [290, 75] on div "Location Search location Your caller id phone number" at bounding box center [301, 75] width 112 height 78
click at [292, 70] on div "Search location" at bounding box center [301, 64] width 94 height 16
paste input "AR B2B SMS"
type input "AR B2B SMS"
click at [289, 78] on div "4C.SMS Campaign AR B2B SMS" at bounding box center [301, 79] width 94 height 13
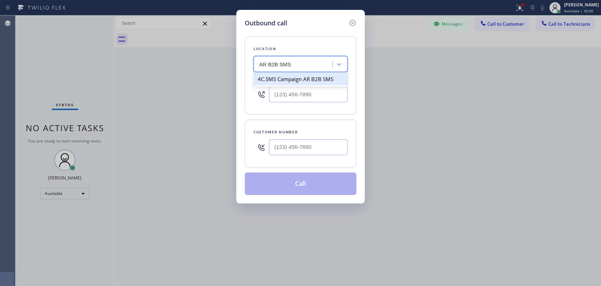
type input "[PHONE_NUMBER]"
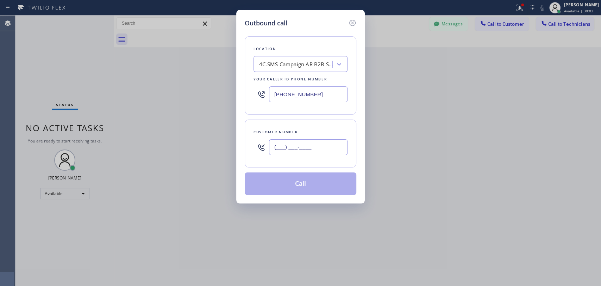
click at [283, 145] on input "(___) ___-____" at bounding box center [308, 147] width 79 height 16
paste input "323) 855-0966"
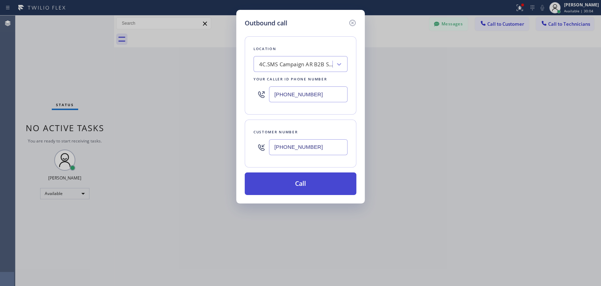
type input "[PHONE_NUMBER]"
click at [295, 187] on button "Call" at bounding box center [301, 183] width 112 height 23
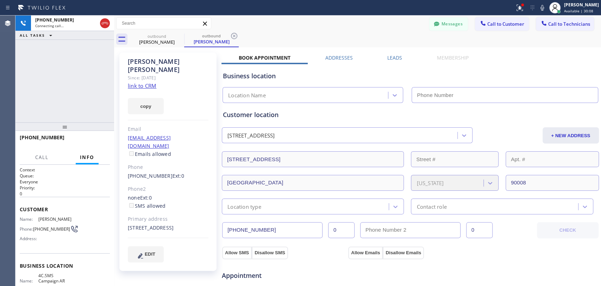
type input "[PHONE_NUMBER]"
click at [441, 23] on button "Messages" at bounding box center [448, 23] width 39 height 13
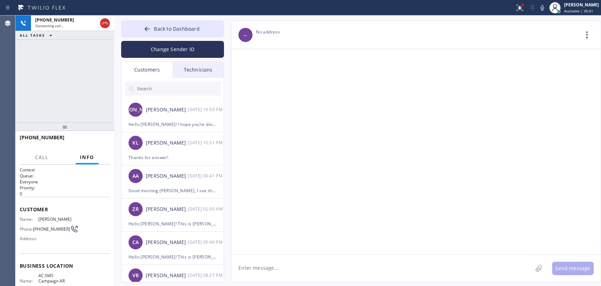
click at [148, 67] on div "Customers" at bounding box center [146, 70] width 51 height 16
drag, startPoint x: 160, startPoint y: 99, endPoint x: 161, endPoint y: 92, distance: 7.8
click at [160, 98] on div "JO Jean Olson 09/29 10:59 PM Hello Jean! I hope you’re doing well. I’m followin…" at bounding box center [172, 188] width 103 height 220
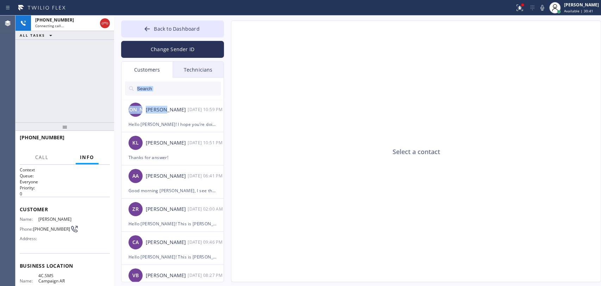
click at [161, 92] on input "text" at bounding box center [178, 88] width 85 height 14
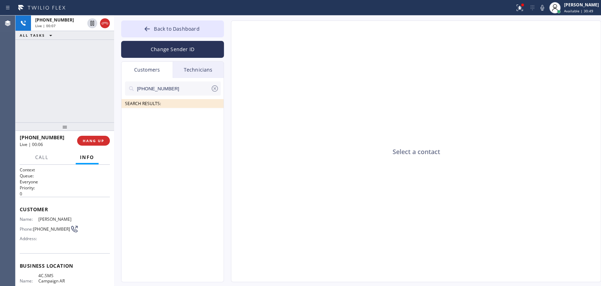
click at [164, 91] on input "[PHONE_NUMBER]" at bounding box center [173, 88] width 74 height 14
click at [213, 88] on icon at bounding box center [215, 88] width 8 height 8
click at [196, 89] on input "text" at bounding box center [178, 88] width 85 height 14
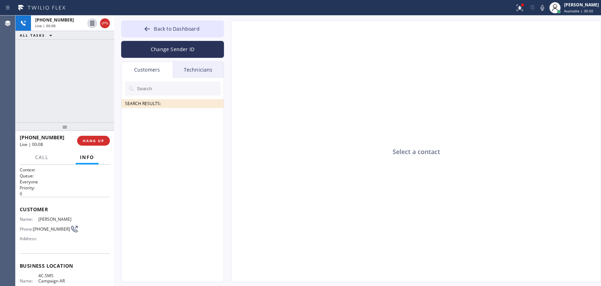
paste input "[EMAIL_ADDRESS][DOMAIN_NAME]"
type input "[EMAIL_ADDRESS][DOMAIN_NAME]"
click at [90, 142] on span "HANG UP" at bounding box center [93, 140] width 21 height 5
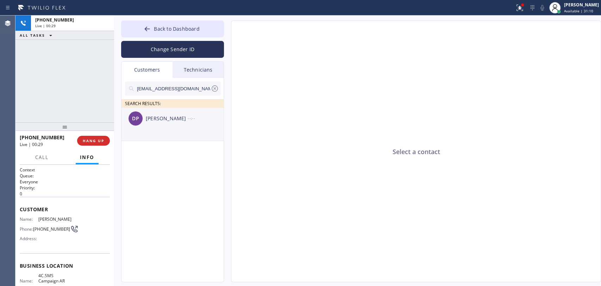
click at [213, 111] on div "DP Dawn Patton --:--" at bounding box center [172, 118] width 103 height 21
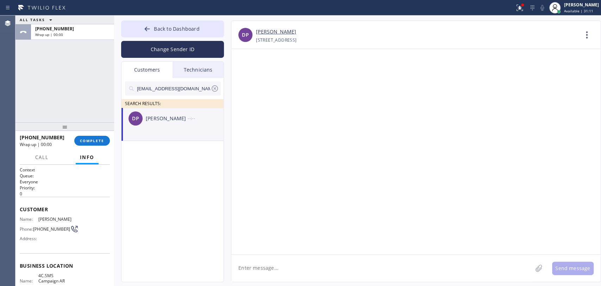
click at [301, 275] on textarea at bounding box center [381, 267] width 301 height 27
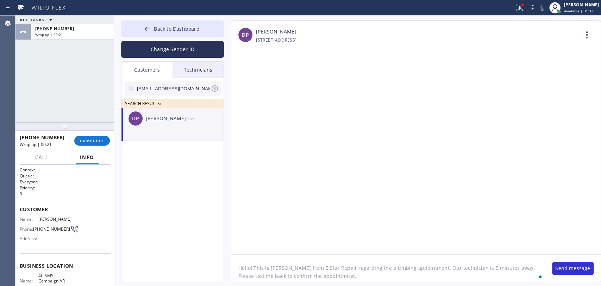
type textarea "Hello! This is Alex from 5 Star Repair regarding the plumbing appointment. Our …"
type textarea "Hello! This is [PERSON_NAME] from 5 Star Repair regarding the plumbing appointm…"
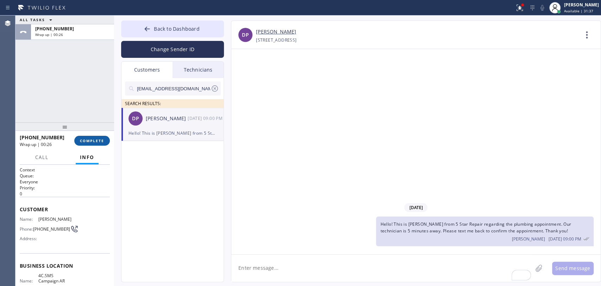
drag, startPoint x: 75, startPoint y: 146, endPoint x: 77, endPoint y: 142, distance: 3.9
click at [75, 146] on div "[PHONE_NUMBER] Wrap up | 00:26 COMPLETE" at bounding box center [65, 140] width 90 height 18
click at [81, 140] on span "COMPLETE" at bounding box center [92, 140] width 24 height 5
drag, startPoint x: 83, startPoint y: 101, endPoint x: 129, endPoint y: 135, distance: 57.7
click at [83, 101] on div "ALL TASKS ALL TASKS ACTIVE TASKS TASKS IN WRAP UP [PHONE_NUMBER] Wrap up | 00:26" at bounding box center [64, 68] width 99 height 107
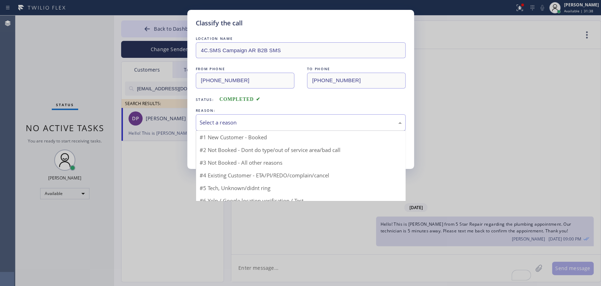
click at [233, 125] on div "Select a reason" at bounding box center [301, 122] width 202 height 8
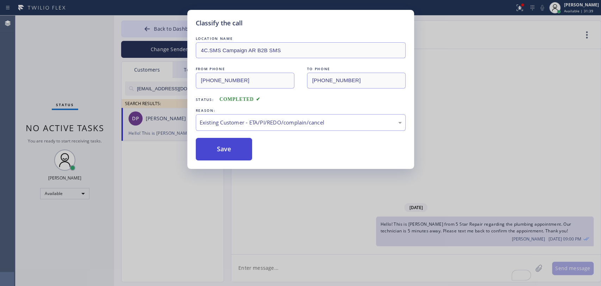
click at [225, 152] on button "Save" at bounding box center [224, 149] width 57 height 23
click at [165, 123] on div "Classify the call LOCATION NAME 4C.SMS Campaign AR B2B SMS FROM PHONE [PHONE_NU…" at bounding box center [300, 143] width 601 height 286
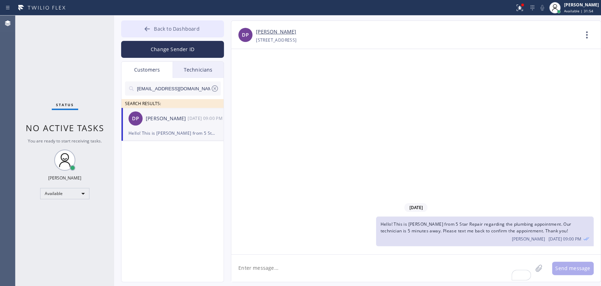
click at [201, 30] on button "Back to Dashboard" at bounding box center [172, 28] width 103 height 17
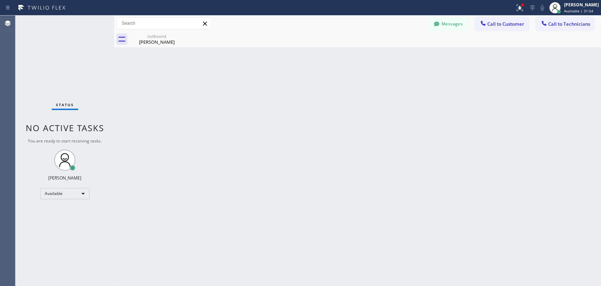
drag, startPoint x: 558, startPoint y: 24, endPoint x: 451, endPoint y: 43, distance: 108.3
click at [555, 24] on span "Call to Technicians" at bounding box center [569, 24] width 42 height 6
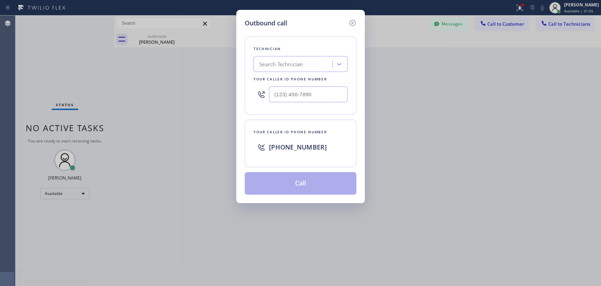
click at [319, 60] on div "Search Technician" at bounding box center [301, 64] width 94 height 16
type input "[PERSON_NAME]"
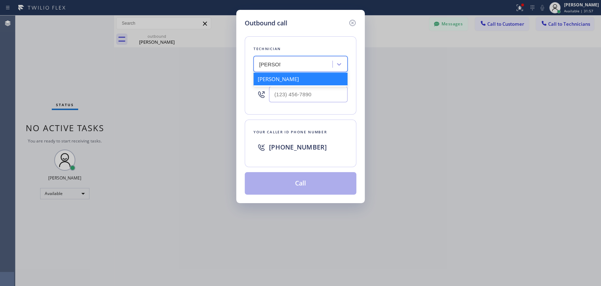
click at [289, 81] on div "[PERSON_NAME]" at bounding box center [301, 79] width 94 height 13
type input "[PHONE_NUMBER]"
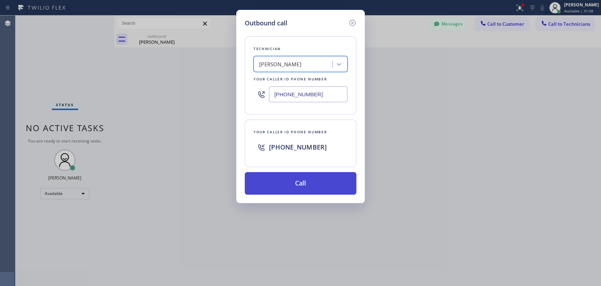
click at [293, 182] on button "Call" at bounding box center [301, 183] width 112 height 23
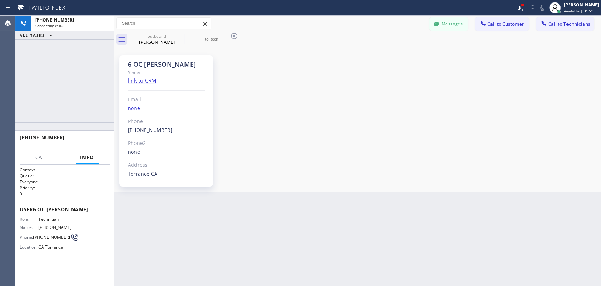
scroll to position [1810, 0]
click at [296, 122] on div "6 OC [PERSON_NAME] Since: link to CRM Email none Phone [PHONE_NUMBER] Outbound …" at bounding box center [357, 119] width 483 height 141
click at [438, 27] on div at bounding box center [436, 24] width 8 height 8
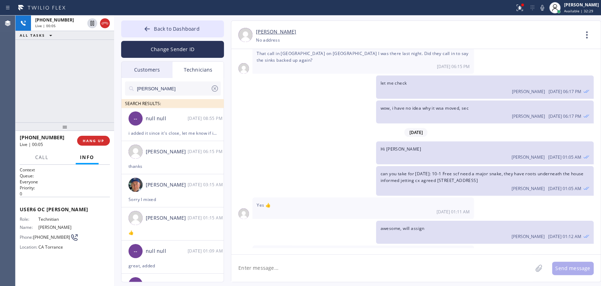
click at [142, 68] on div "Customers" at bounding box center [146, 70] width 51 height 16
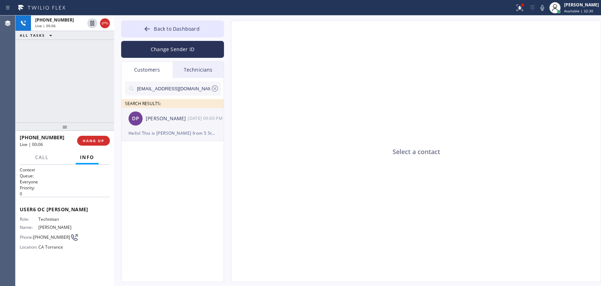
click at [163, 133] on div "Hello! This is [PERSON_NAME] from 5 Star Repair regarding the plumbing appointm…" at bounding box center [173, 133] width 88 height 8
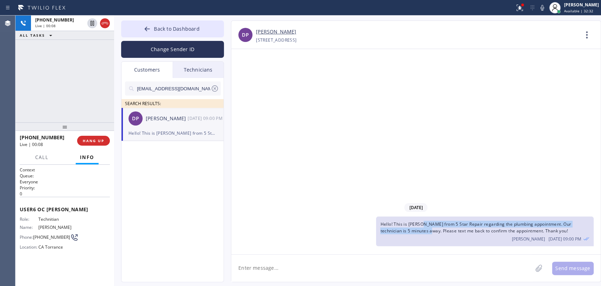
drag, startPoint x: 420, startPoint y: 225, endPoint x: 421, endPoint y: 231, distance: 5.7
click at [421, 231] on span "Hello! This is [PERSON_NAME] from 5 Star Repair regarding the plumbing appointm…" at bounding box center [475, 227] width 191 height 13
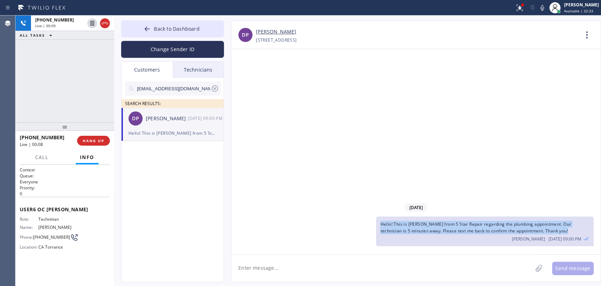
click at [420, 230] on span "Hello! This is [PERSON_NAME] from 5 Star Repair regarding the plumbing appointm…" at bounding box center [475, 227] width 191 height 13
click at [389, 225] on span "Hello! This is [PERSON_NAME] from 5 Star Repair regarding the plumbing appointm…" at bounding box center [475, 227] width 191 height 13
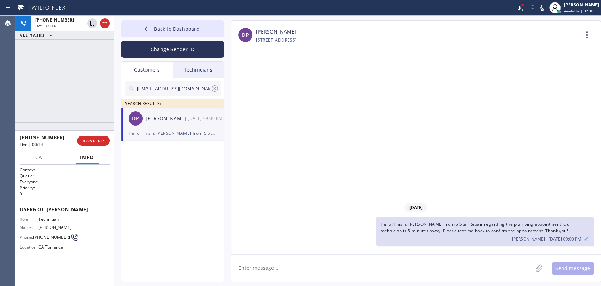
click at [433, 233] on div "Hello! This is [PERSON_NAME] from 5 Star Repair regarding the plumbing appointm…" at bounding box center [484, 231] width 217 height 30
click at [433, 233] on span "Hello! This is [PERSON_NAME] from 5 Star Repair regarding the plumbing appointm…" at bounding box center [475, 227] width 191 height 13
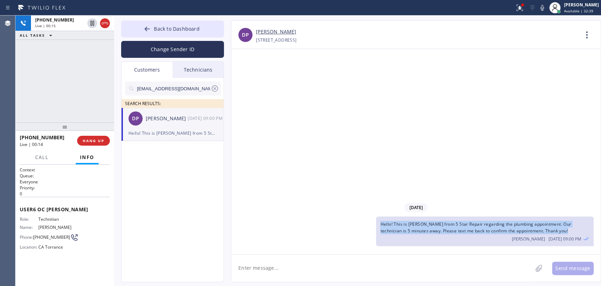
click at [433, 233] on span "Hello! This is [PERSON_NAME] from 5 Star Repair regarding the plumbing appointm…" at bounding box center [475, 227] width 191 height 13
click at [432, 229] on span "Hello! This is [PERSON_NAME] from 5 Star Repair regarding the plumbing appointm…" at bounding box center [475, 227] width 191 height 13
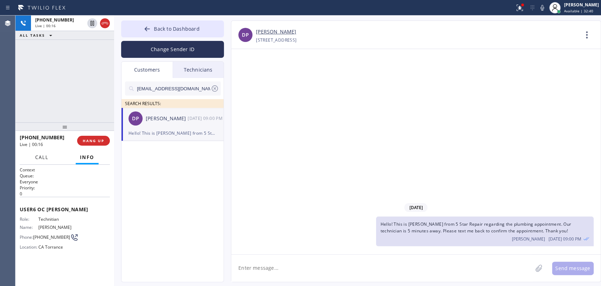
click at [41, 157] on span "Call" at bounding box center [41, 157] width 13 height 6
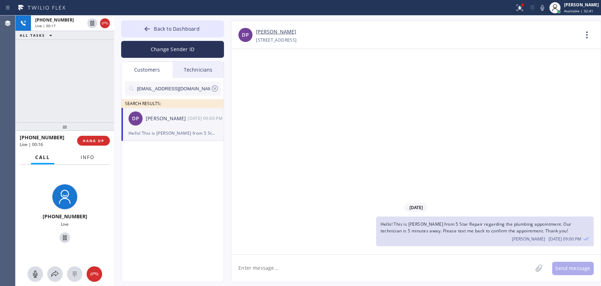
click at [88, 161] on button "Info" at bounding box center [87, 157] width 22 height 14
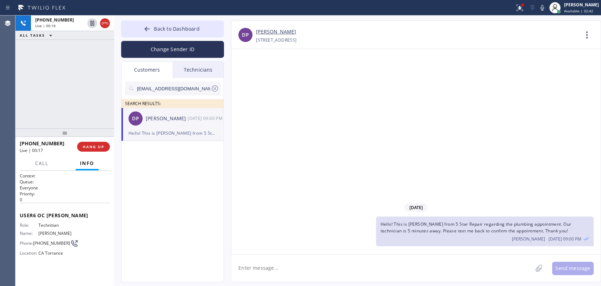
drag, startPoint x: 52, startPoint y: 124, endPoint x: 53, endPoint y: 129, distance: 5.0
click at [53, 129] on div at bounding box center [64, 132] width 99 height 8
click at [54, 109] on div "[PHONE_NUMBER] Live | 00:18 ALL TASKS ALL TASKS ACTIVE TASKS TASKS IN WRAP UP" at bounding box center [64, 71] width 99 height 113
click at [158, 28] on span "Back to Dashboard" at bounding box center [176, 28] width 45 height 7
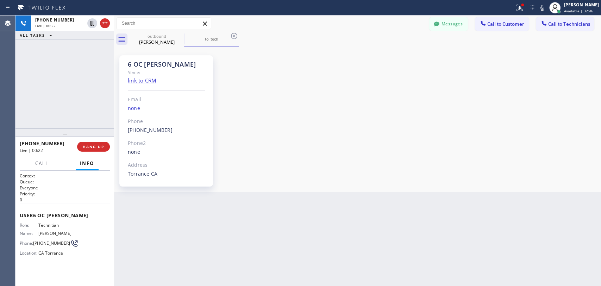
click at [150, 57] on div "6 OC [PERSON_NAME] Since: link to CRM Email none Phone [PHONE_NUMBER] Outbound …" at bounding box center [166, 120] width 94 height 131
click at [145, 62] on div "6 OC [PERSON_NAME]" at bounding box center [166, 64] width 77 height 8
click at [92, 148] on span "HANG UP" at bounding box center [93, 146] width 21 height 5
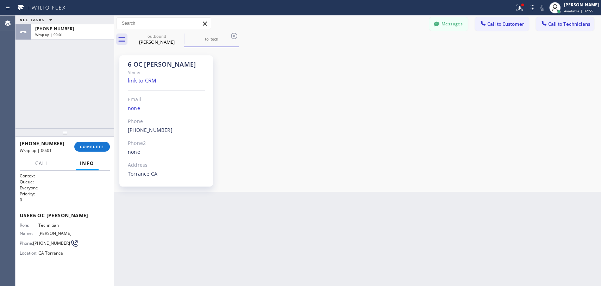
click at [87, 153] on div "[PHONE_NUMBER] Wrap up | 00:01 COMPLETE" at bounding box center [65, 146] width 90 height 18
click at [88, 149] on button "COMPLETE" at bounding box center [92, 147] width 36 height 10
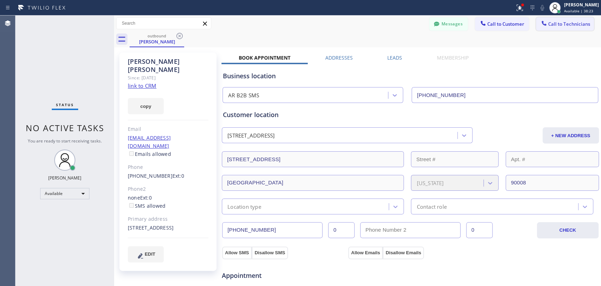
click at [571, 18] on button "Call to Technicians" at bounding box center [565, 23] width 58 height 13
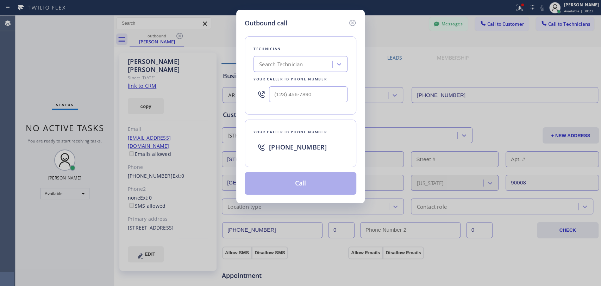
drag, startPoint x: 327, startPoint y: 44, endPoint x: 316, endPoint y: 57, distance: 16.7
click at [317, 47] on div "Technician Search Technician Your caller id phone number" at bounding box center [301, 75] width 112 height 78
click at [312, 71] on div "Search Technician" at bounding box center [301, 64] width 94 height 16
type input "G"
type input "[PERSON_NAME]"
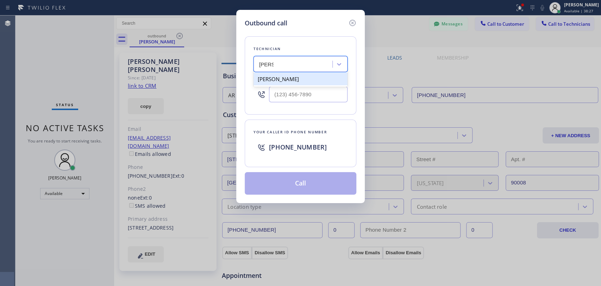
click at [310, 80] on div "[PERSON_NAME]" at bounding box center [301, 79] width 94 height 13
type input "[PHONE_NUMBER]"
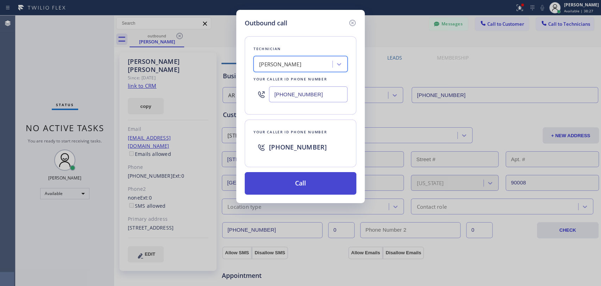
click at [287, 175] on button "Call" at bounding box center [301, 183] width 112 height 23
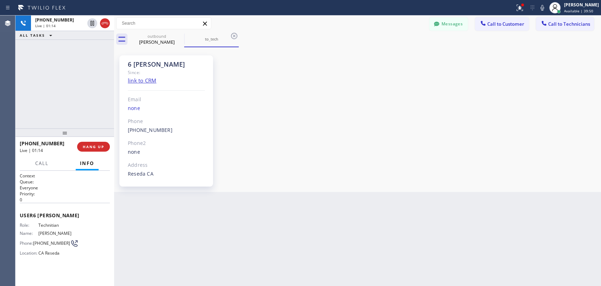
scroll to position [61222, 0]
click at [91, 144] on span "HANG UP" at bounding box center [93, 146] width 21 height 5
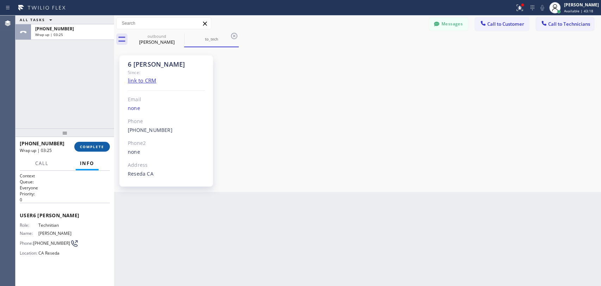
click at [96, 147] on span "COMPLETE" at bounding box center [92, 146] width 24 height 5
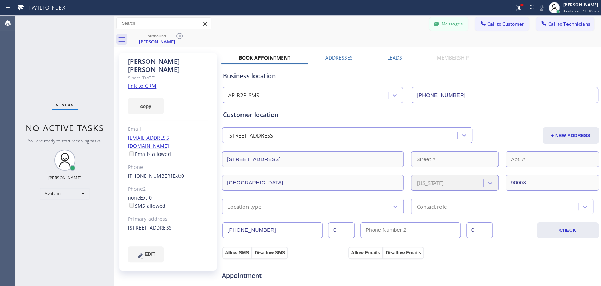
click at [573, 26] on span "Call to Technicians" at bounding box center [569, 24] width 42 height 6
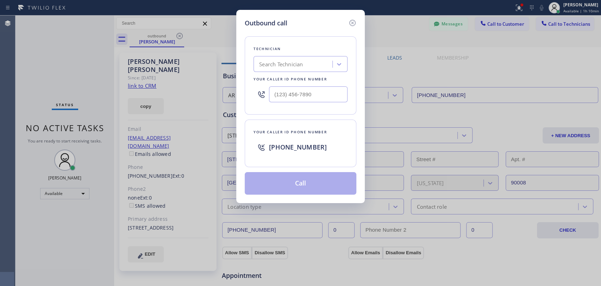
click at [279, 86] on div at bounding box center [301, 94] width 94 height 23
click at [283, 63] on div "Search Technician" at bounding box center [281, 64] width 44 height 8
type input "vad"
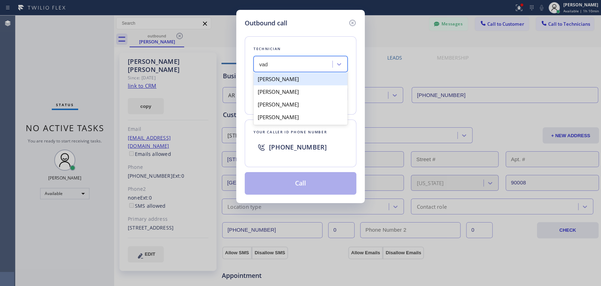
click at [278, 77] on div "[PERSON_NAME]" at bounding box center [301, 79] width 94 height 13
type input "[PHONE_NUMBER]"
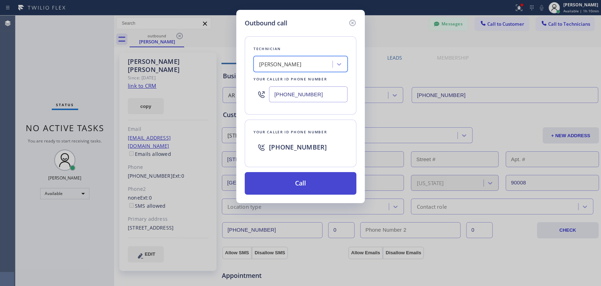
click at [303, 184] on button "Call" at bounding box center [301, 183] width 112 height 23
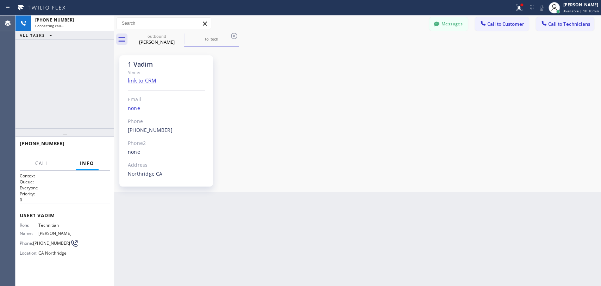
scroll to position [2963, 0]
drag, startPoint x: 123, startPoint y: 162, endPoint x: 108, endPoint y: 157, distance: 15.3
click at [122, 162] on div "1 Vadim Since: link to CRM Email none Phone [PHONE_NUMBER] Outbound call Techni…" at bounding box center [166, 120] width 94 height 131
click at [94, 148] on span "HANG UP" at bounding box center [93, 146] width 21 height 5
click at [94, 147] on span "HANG UP" at bounding box center [93, 146] width 21 height 5
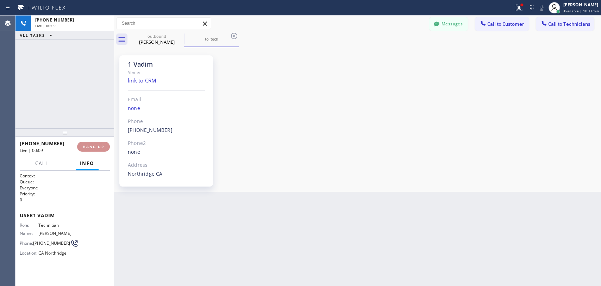
click at [94, 147] on span "HANG UP" at bounding box center [93, 146] width 21 height 5
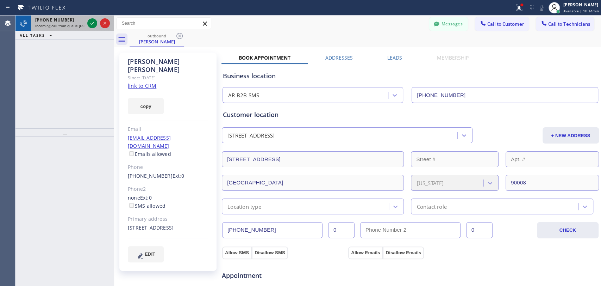
click at [48, 22] on span "[PHONE_NUMBER]" at bounding box center [54, 20] width 39 height 6
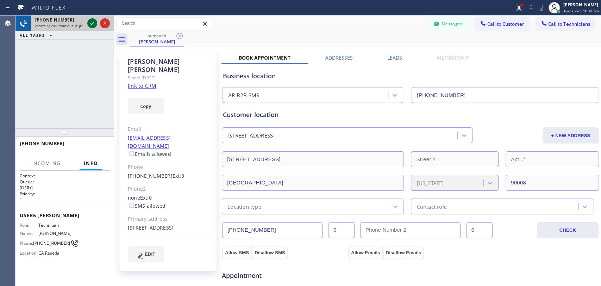
click at [93, 21] on icon at bounding box center [92, 23] width 8 height 8
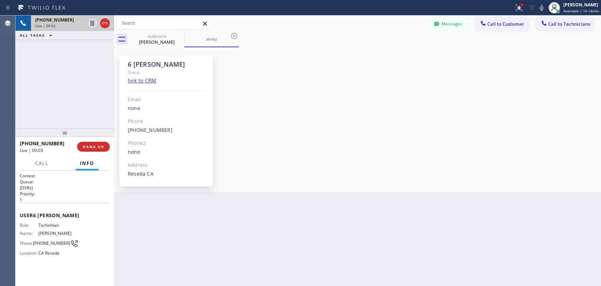
scroll to position [61222, 0]
click at [96, 149] on button "HANG UP" at bounding box center [93, 147] width 33 height 10
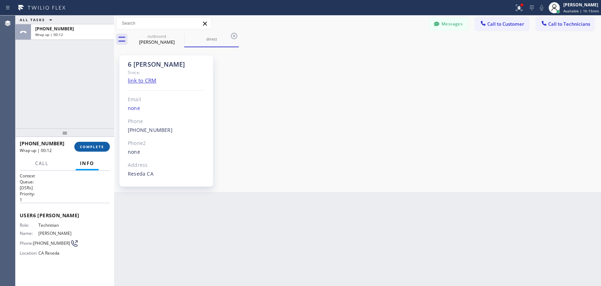
click at [101, 143] on button "COMPLETE" at bounding box center [92, 147] width 36 height 10
click at [86, 112] on div "ALL TASKS ALL TASKS ACTIVE TASKS TASKS IN WRAP UP [PHONE_NUMBER] Wrap up | 00:12" at bounding box center [64, 71] width 99 height 113
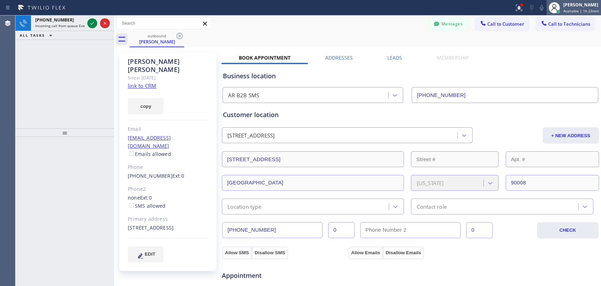
click at [587, 5] on div "[PERSON_NAME]" at bounding box center [581, 5] width 36 height 6
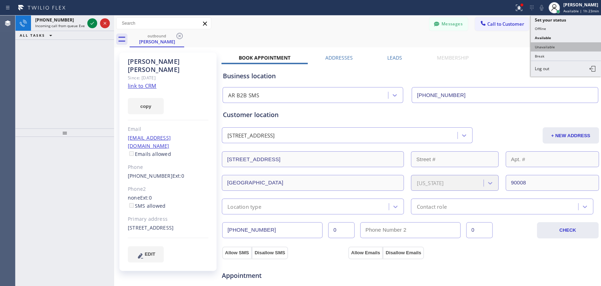
click at [557, 47] on button "Unavailable" at bounding box center [566, 46] width 70 height 9
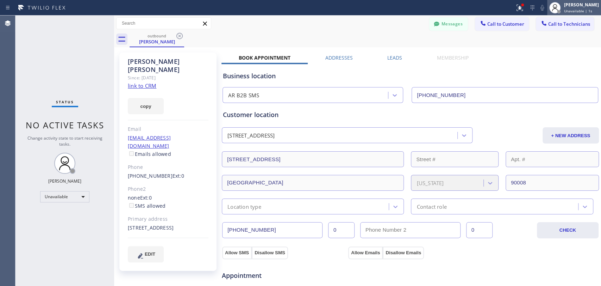
click at [590, 12] on div "Unavailable | 1s" at bounding box center [581, 10] width 35 height 5
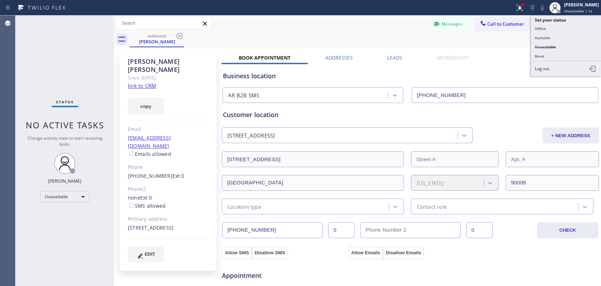
click at [548, 38] on button "Available" at bounding box center [566, 37] width 70 height 9
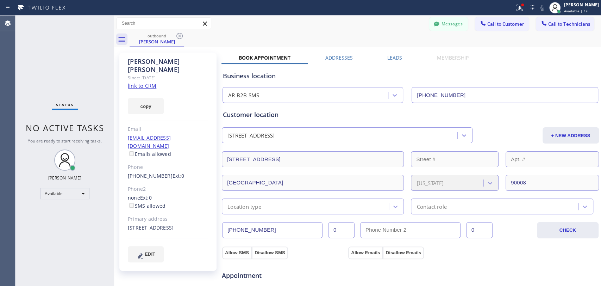
click at [67, 148] on div "Status No active tasks You are ready to start receiving tasks. [PERSON_NAME] Av…" at bounding box center [64, 150] width 99 height 270
click at [70, 129] on span "No active tasks" at bounding box center [65, 128] width 79 height 12
click at [57, 130] on span "No active tasks" at bounding box center [65, 128] width 79 height 12
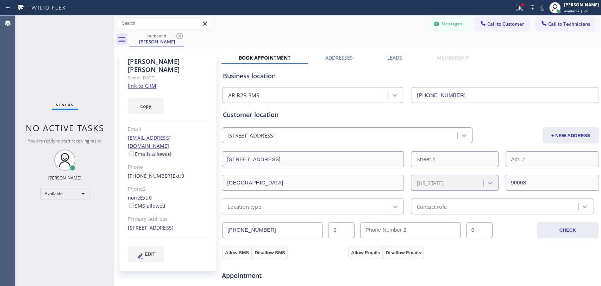
click at [54, 143] on span "You are ready to start receiving tasks." at bounding box center [65, 141] width 74 height 6
click at [56, 130] on span "No active tasks" at bounding box center [65, 128] width 79 height 12
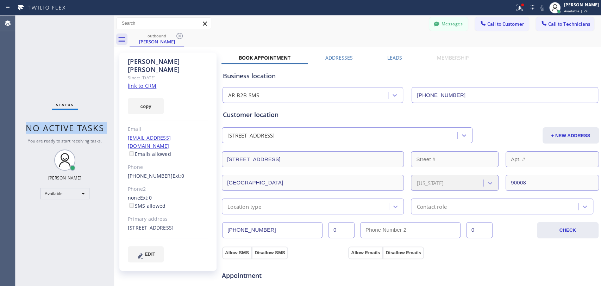
click at [56, 130] on span "No active tasks" at bounding box center [65, 128] width 79 height 12
click at [60, 129] on span "No active tasks" at bounding box center [65, 128] width 79 height 12
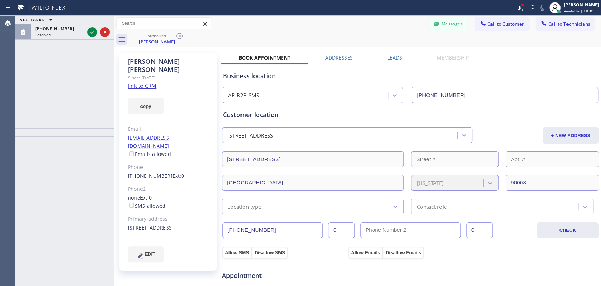
click at [47, 26] on span "[PHONE_NUMBER]" at bounding box center [54, 29] width 39 height 6
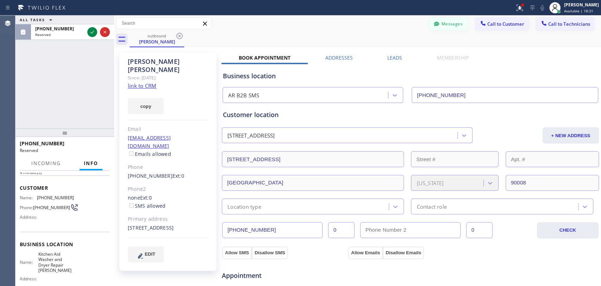
scroll to position [32, 0]
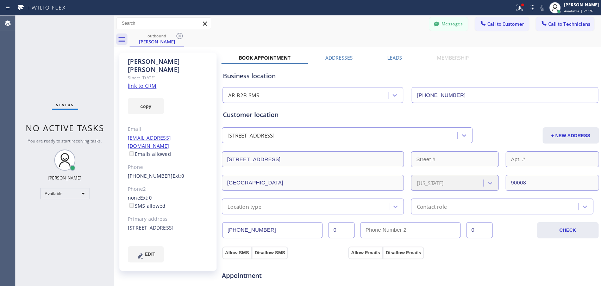
click at [433, 26] on icon at bounding box center [436, 23] width 7 height 7
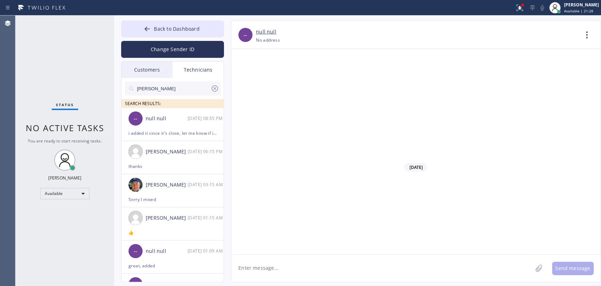
click at [170, 86] on input "[PERSON_NAME]" at bounding box center [173, 88] width 74 height 14
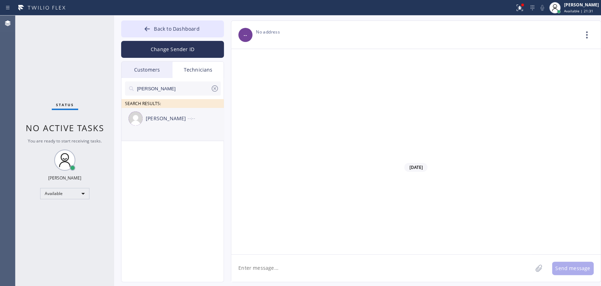
type input "[PERSON_NAME]"
click at [172, 131] on li "[PERSON_NAME] --:--" at bounding box center [172, 124] width 103 height 33
click at [292, 257] on textarea at bounding box center [381, 267] width 301 height 27
click at [291, 264] on textarea at bounding box center [381, 267] width 301 height 27
paste textarea "[STREET_ADDRESS]"
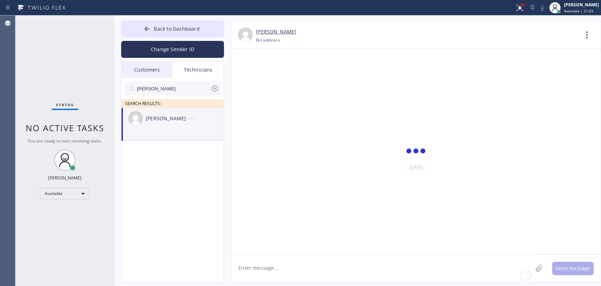
type textarea "[STREET_ADDRESS]"
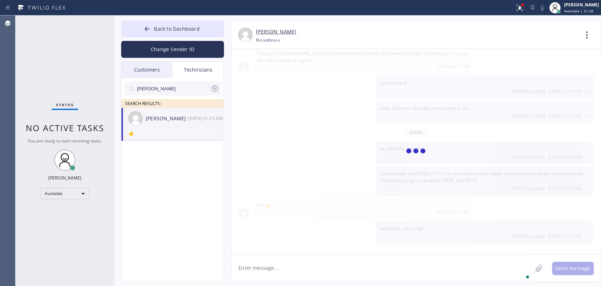
scroll to position [1834, 0]
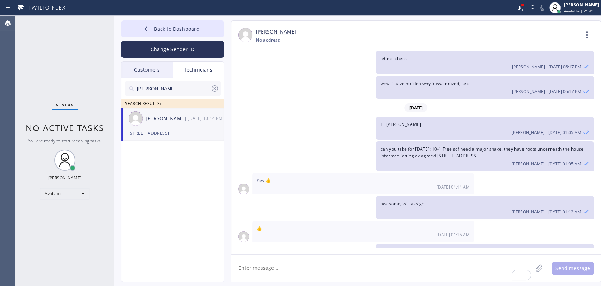
click at [260, 271] on textarea "To enrich screen reader interactions, please activate Accessibility in Grammarl…" at bounding box center [381, 267] width 301 height 27
paste textarea "HVAC Alliance Expert Inc DBA 5 Star Best Plumbing Account Number [FINANCIAL_ID]…"
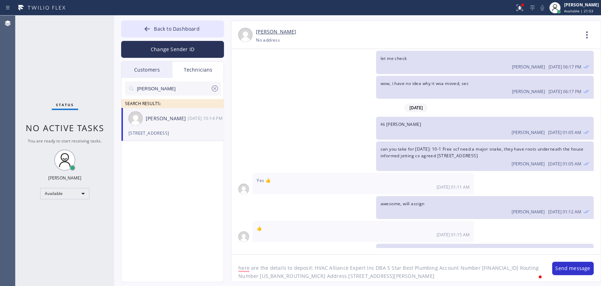
type textarea "here are the details to deposit: HVAC Alliance Expert Inc DBA 5 Star Best Plumb…"
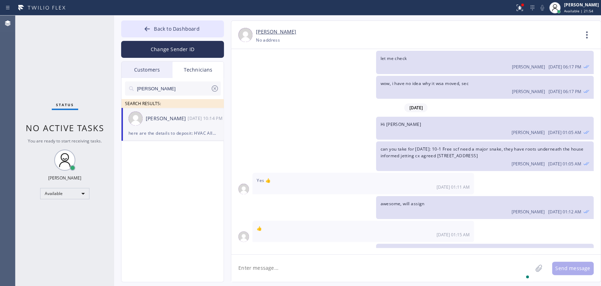
scroll to position [1866, 0]
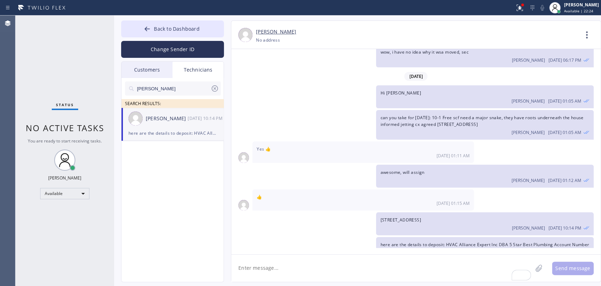
click at [307, 275] on textarea "To enrich screen reader interactions, please activate Accessibility in Grammarl…" at bounding box center [381, 267] width 301 height 27
type textarea "bank of america"
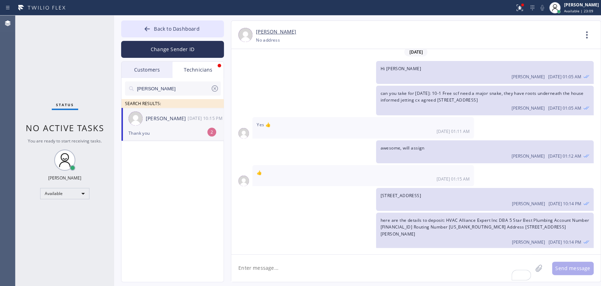
scroll to position [1935, 0]
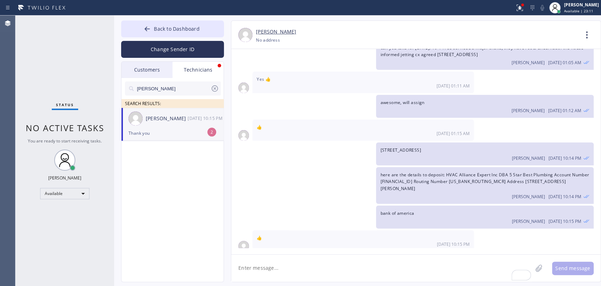
click at [152, 135] on div "Thank you" at bounding box center [173, 133] width 88 height 8
click at [282, 257] on textarea "To enrich screen reader interactions, please activate Accessibility in Grammarl…" at bounding box center [381, 267] width 301 height 27
paste textarea "[STREET_ADDRESS][PERSON_NAME]"
type textarea "[STREET_ADDRESS][PERSON_NAME] - 1 more address just in case the first one is cl…"
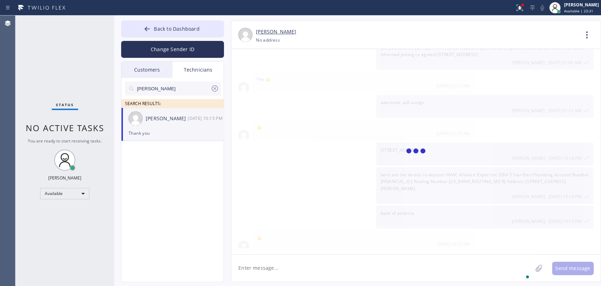
scroll to position [1967, 0]
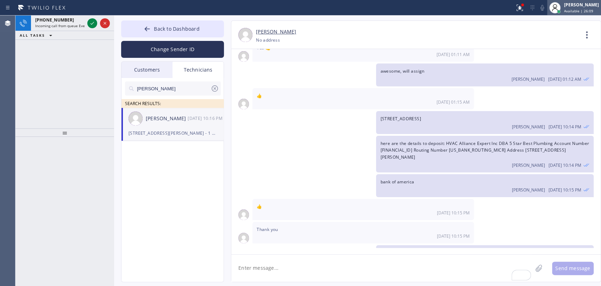
click at [573, 6] on div "[PERSON_NAME]" at bounding box center [581, 5] width 35 height 6
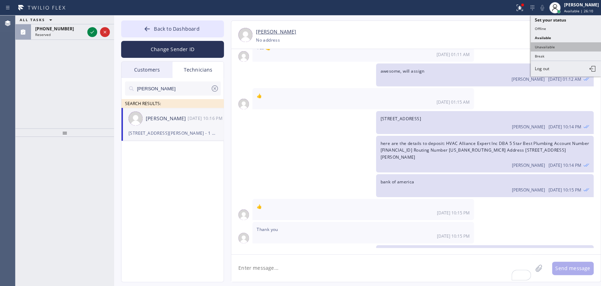
click at [548, 48] on button "Unavailable" at bounding box center [566, 46] width 70 height 9
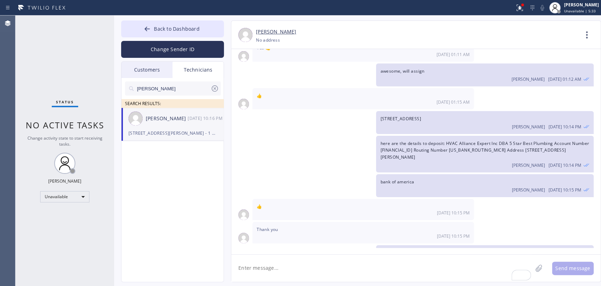
click at [302, 266] on textarea "To enrich screen reader interactions, please activate Accessibility in Grammarl…" at bounding box center [381, 267] width 301 height 27
click at [373, 263] on textarea "To enrich screen reader interactions, please activate Accessibility in Grammarl…" at bounding box center [381, 267] width 301 height 27
type textarea "j"
type textarea "i"
click at [375, 262] on textarea "you can actually go to any branch of Bank of America, whatever works for you" at bounding box center [388, 267] width 314 height 27
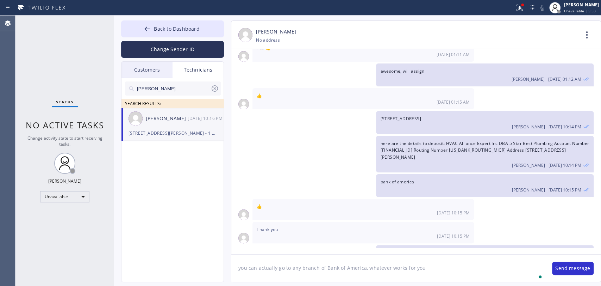
click at [375, 262] on textarea "you can actually go to any branch of Bank of America, whatever works for you" at bounding box center [388, 267] width 314 height 27
click at [298, 264] on textarea "you can actually go to any branch of Bank of America, whatever works for you" at bounding box center [388, 267] width 314 height 27
type textarea "you can actually go to any branch of Bank of America, whatever works for you"
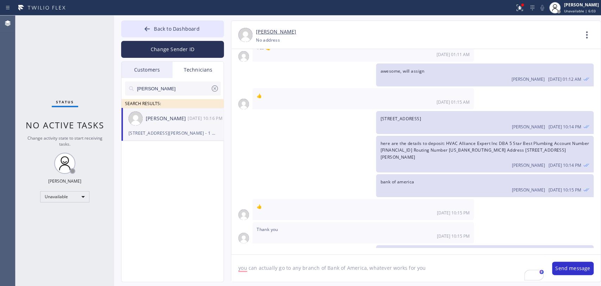
click at [395, 271] on textarea "you can actually go to any branch of Bank of America, whatever works for you" at bounding box center [388, 267] width 314 height 27
click at [443, 265] on textarea "you can actually go to any branch of Bank of America, whatever works for you" at bounding box center [388, 267] width 314 height 27
click at [567, 268] on button "Send message" at bounding box center [573, 267] width 42 height 13
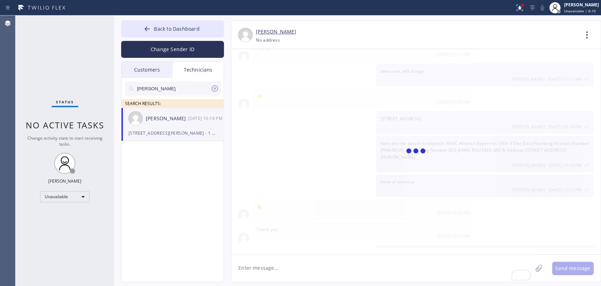
click at [119, 197] on div "Back to Dashboard Change Sender ID Customers Technicians [EMAIL_ADDRESS][DOMAIN…" at bounding box center [357, 150] width 487 height 270
click at [177, 129] on div "[STREET_ADDRESS][PERSON_NAME] - 1 more address just in case the first one is cl…" at bounding box center [173, 133] width 88 height 8
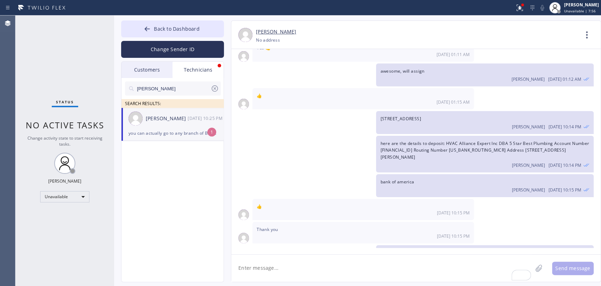
scroll to position [2014, 0]
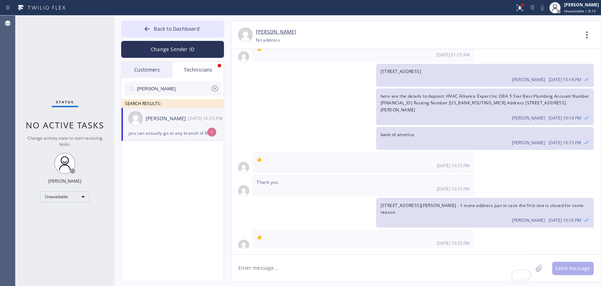
click at [183, 137] on li "[PERSON_NAME] [DATE] 10:25 PM you can actually go to any branch of Bank of Amer…" at bounding box center [172, 124] width 103 height 33
click at [186, 92] on input "[PERSON_NAME]" at bounding box center [173, 88] width 74 height 14
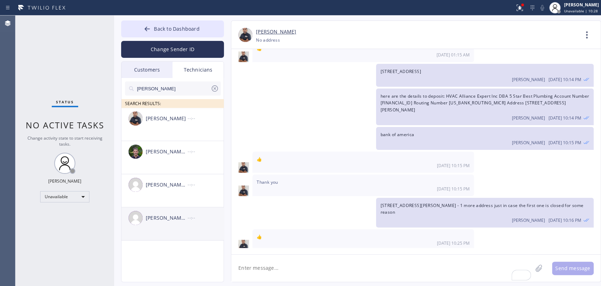
type input "[PERSON_NAME]"
click at [188, 224] on div "[PERSON_NAME] [PERSON_NAME] --:--" at bounding box center [172, 217] width 103 height 21
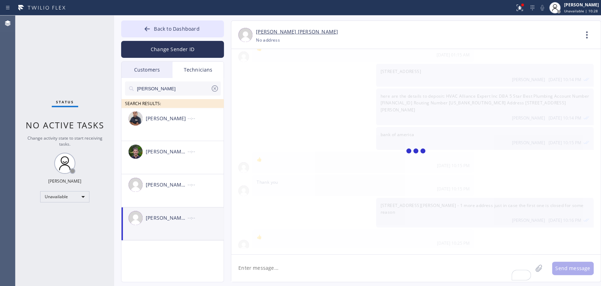
click at [279, 268] on textarea "To enrich screen reader interactions, please activate Accessibility in Grammarl…" at bounding box center [381, 267] width 301 height 27
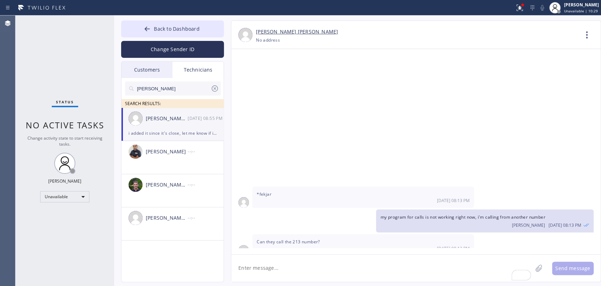
scroll to position [9792, 0]
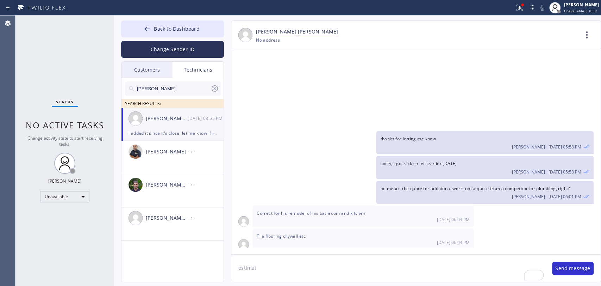
type textarea "estimat"
click at [176, 90] on input "[PERSON_NAME]" at bounding box center [173, 88] width 74 height 14
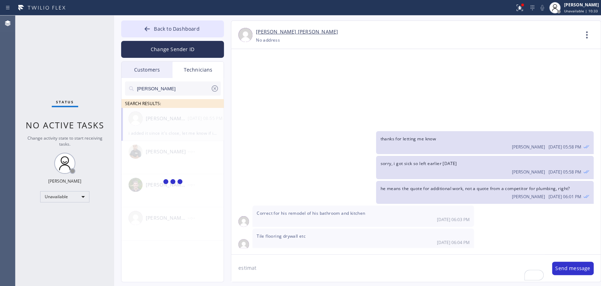
type input "[PERSON_NAME]"
click at [64, 194] on div "Unavailable" at bounding box center [64, 196] width 49 height 11
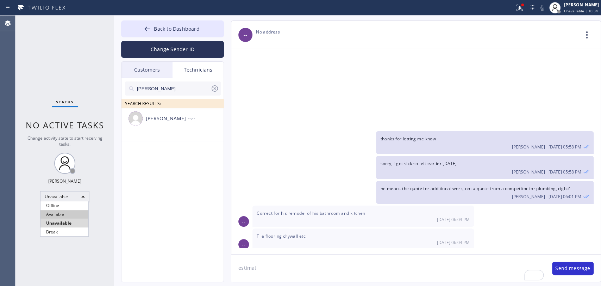
click at [64, 217] on li "Available" at bounding box center [64, 214] width 48 height 8
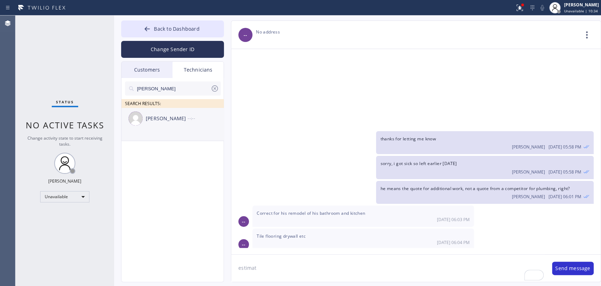
click at [163, 125] on div "[PERSON_NAME] --:--" at bounding box center [172, 118] width 103 height 21
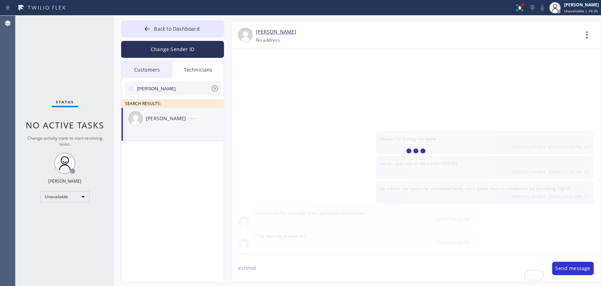
click at [254, 262] on textarea "estimat" at bounding box center [388, 267] width 314 height 27
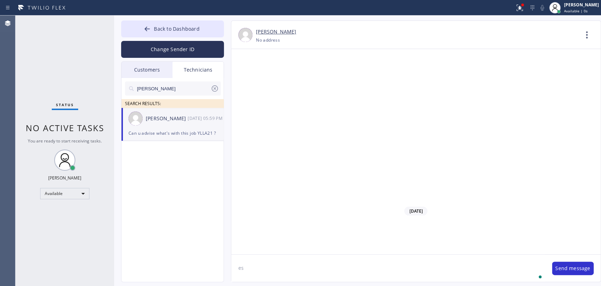
type textarea "e"
type textarea "estimate sent"
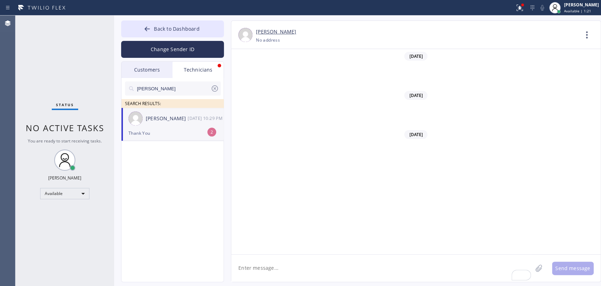
scroll to position [61308, 0]
click at [170, 130] on div "Thank You" at bounding box center [173, 133] width 88 height 8
click at [181, 87] on input "[PERSON_NAME]" at bounding box center [173, 88] width 74 height 14
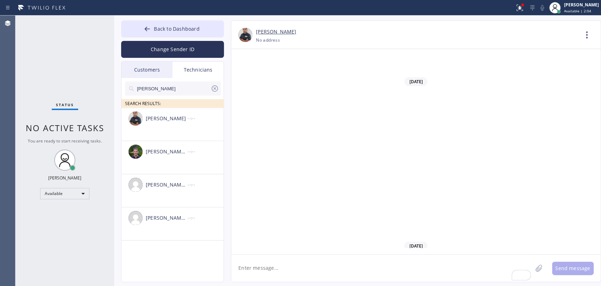
type input "[PERSON_NAME]"
click at [140, 221] on img at bounding box center [136, 218] width 14 height 14
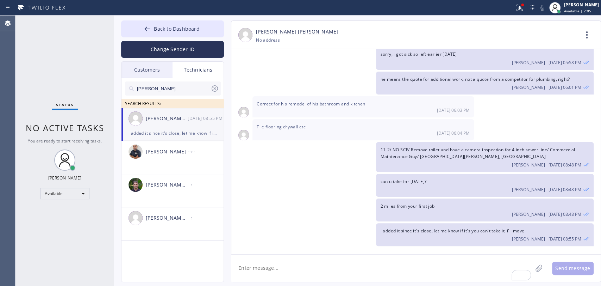
scroll to position [9792, 0]
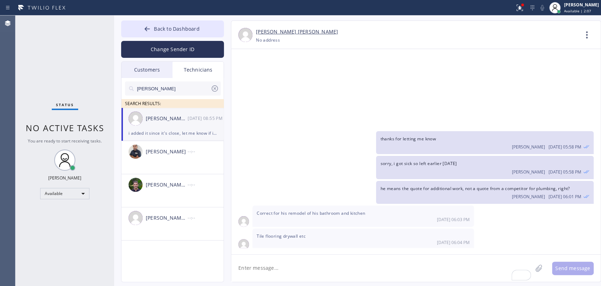
click at [208, 90] on input "[PERSON_NAME]" at bounding box center [173, 88] width 74 height 14
click at [213, 89] on icon at bounding box center [215, 88] width 8 height 8
click at [96, 82] on div "Status No active tasks You are ready to start receiving tasks. [PERSON_NAME] Av…" at bounding box center [64, 150] width 99 height 270
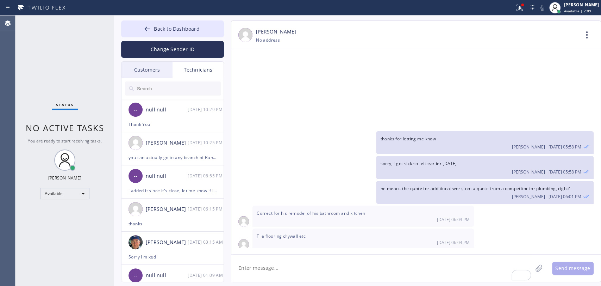
drag, startPoint x: 192, startPoint y: 33, endPoint x: 242, endPoint y: 26, distance: 50.4
click at [192, 33] on button "Back to Dashboard" at bounding box center [172, 28] width 103 height 17
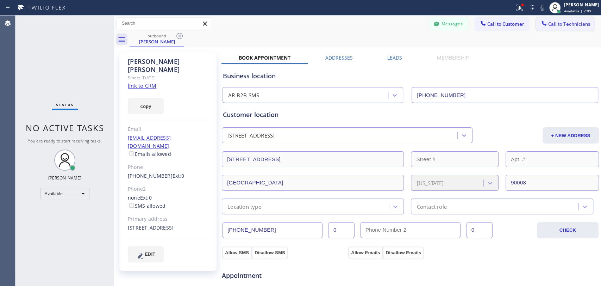
click at [568, 24] on span "Call to Technicians" at bounding box center [569, 24] width 42 height 6
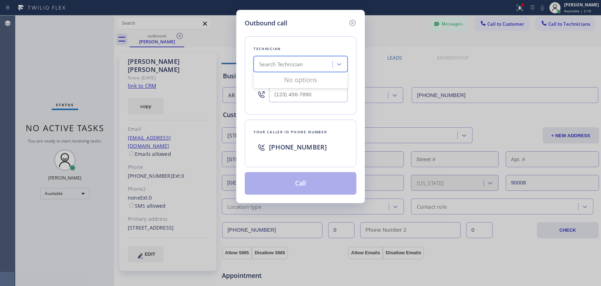
click at [315, 63] on div "Search Technician" at bounding box center [294, 64] width 77 height 12
type input "[PERSON_NAME]"
click at [296, 75] on div "[PERSON_NAME]" at bounding box center [301, 79] width 94 height 13
type input "[PHONE_NUMBER]"
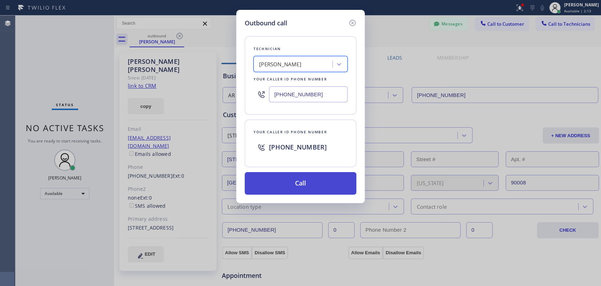
click at [288, 183] on button "Call" at bounding box center [301, 183] width 112 height 23
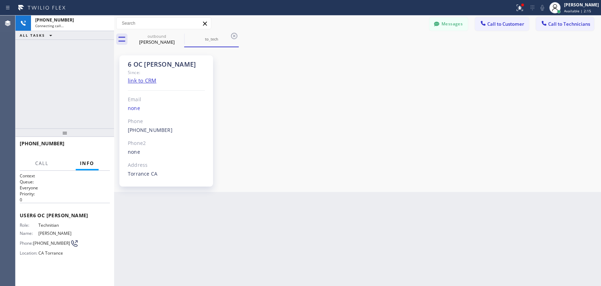
scroll to position [2014, 0]
click at [94, 146] on span "HANG UP" at bounding box center [93, 146] width 21 height 5
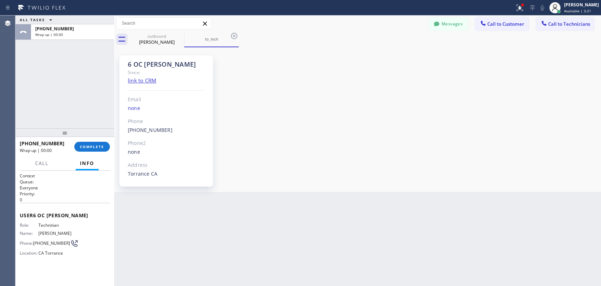
click at [98, 135] on div at bounding box center [64, 132] width 99 height 8
click at [98, 149] on button "COMPLETE" at bounding box center [92, 147] width 36 height 10
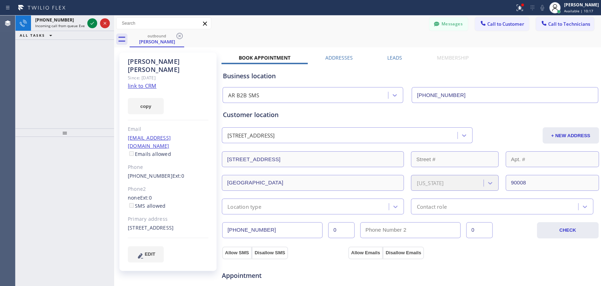
click at [156, 56] on div "Dawn Patton Since: 20 may 2020 link to CRM copy Email mcconnect@aol.com Emails …" at bounding box center [167, 161] width 97 height 218
click at [183, 32] on icon at bounding box center [179, 36] width 8 height 8
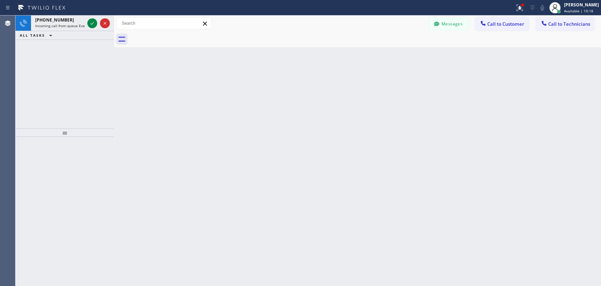
drag, startPoint x: 183, startPoint y: 73, endPoint x: 330, endPoint y: 26, distance: 154.1
click at [186, 72] on div "Back to Dashboard Change Sender ID Customers Technicians mcconnect@aol.com SEAR…" at bounding box center [357, 150] width 487 height 270
click at [58, 24] on span "Incoming call from queue Everybody" at bounding box center [65, 25] width 61 height 5
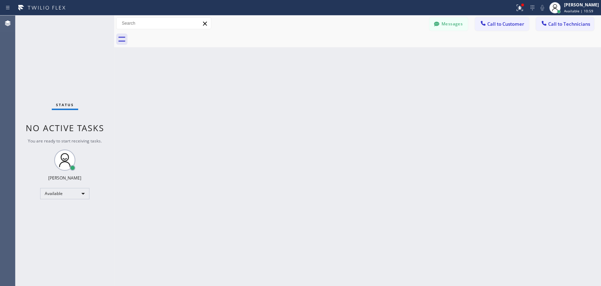
click at [242, 57] on div "Back to Dashboard Change Sender ID Customers Technicians mcconnect@aol.com SEAR…" at bounding box center [357, 150] width 487 height 270
click at [69, 104] on span "Status" at bounding box center [65, 104] width 18 height 5
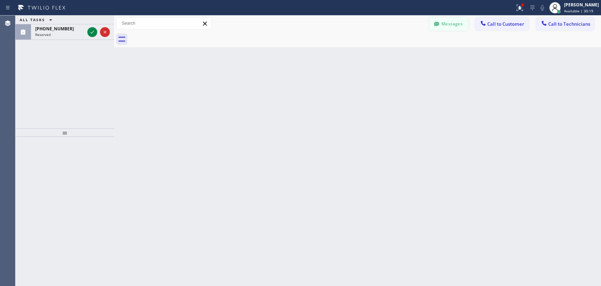
click at [459, 18] on button "Messages" at bounding box center [448, 23] width 39 height 13
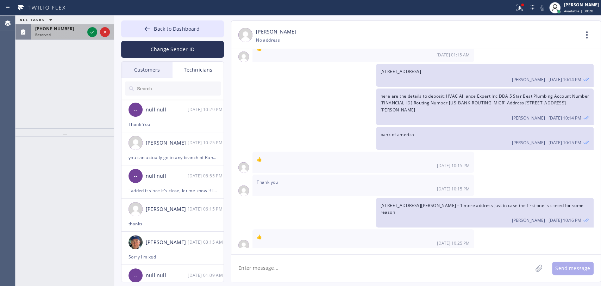
click at [43, 32] on span "Reserved" at bounding box center [42, 34] width 15 height 5
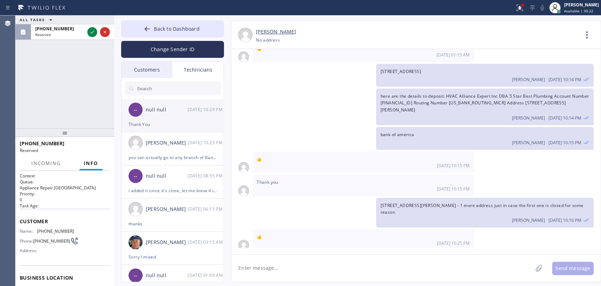
click at [170, 125] on div "Thank You" at bounding box center [173, 124] width 88 height 8
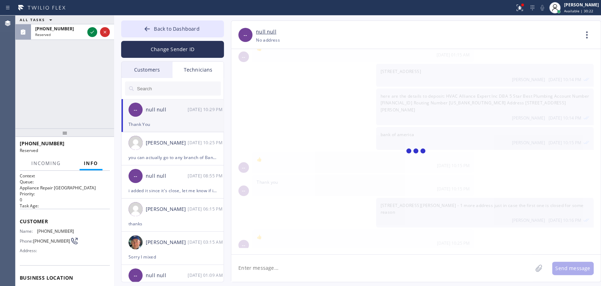
click at [256, 270] on textarea at bounding box center [381, 267] width 301 height 27
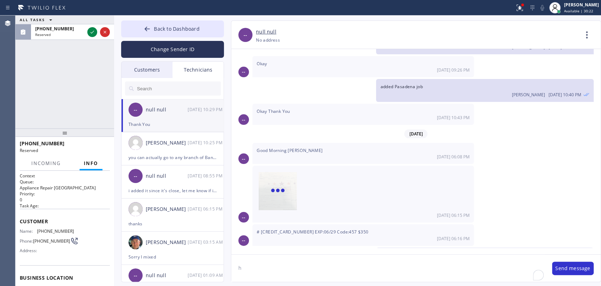
click at [257, 270] on textarea "h" at bounding box center [388, 267] width 314 height 27
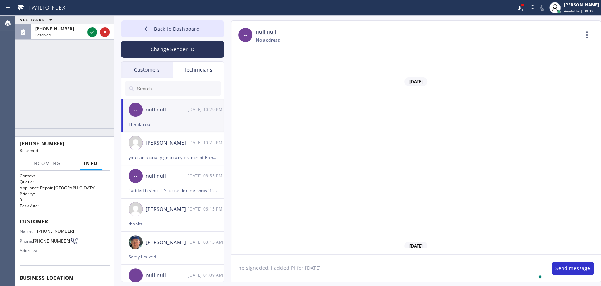
type textarea "he signeded, i added PI for Tue next week"
